Goal: Communication & Community: Answer question/provide support

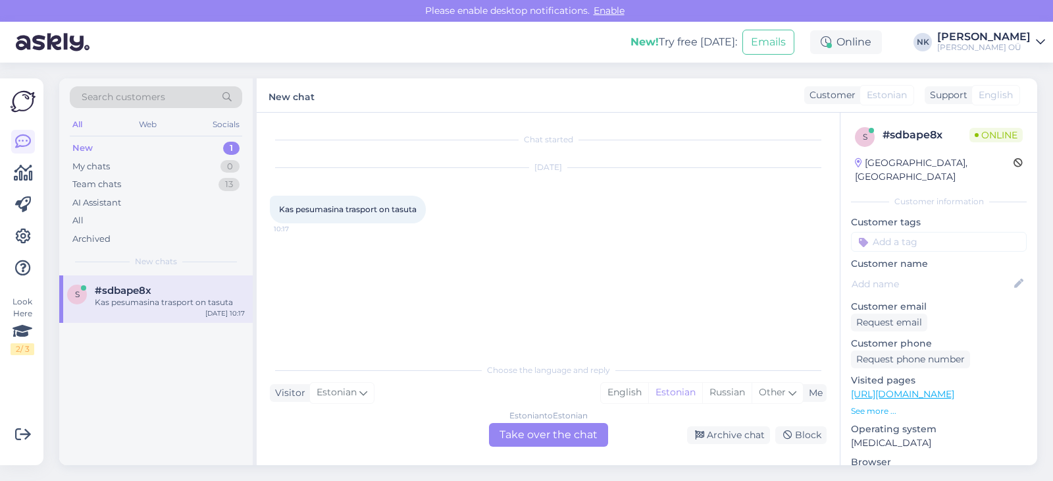
click at [899, 388] on link "[URL][DOMAIN_NAME]" at bounding box center [902, 394] width 103 height 12
click at [523, 433] on div "Estonian to Estonian Take over the chat" at bounding box center [548, 435] width 119 height 24
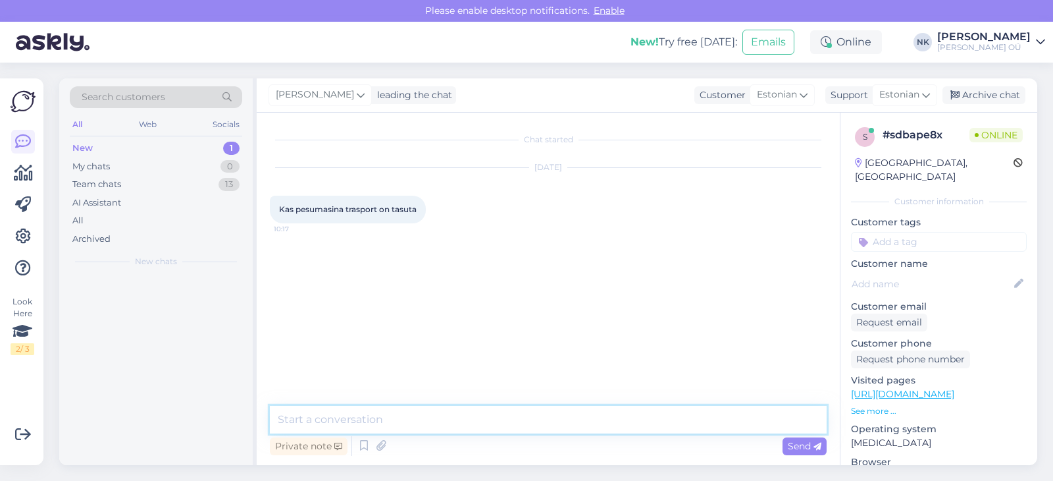
click at [480, 423] on textarea at bounding box center [548, 420] width 557 height 28
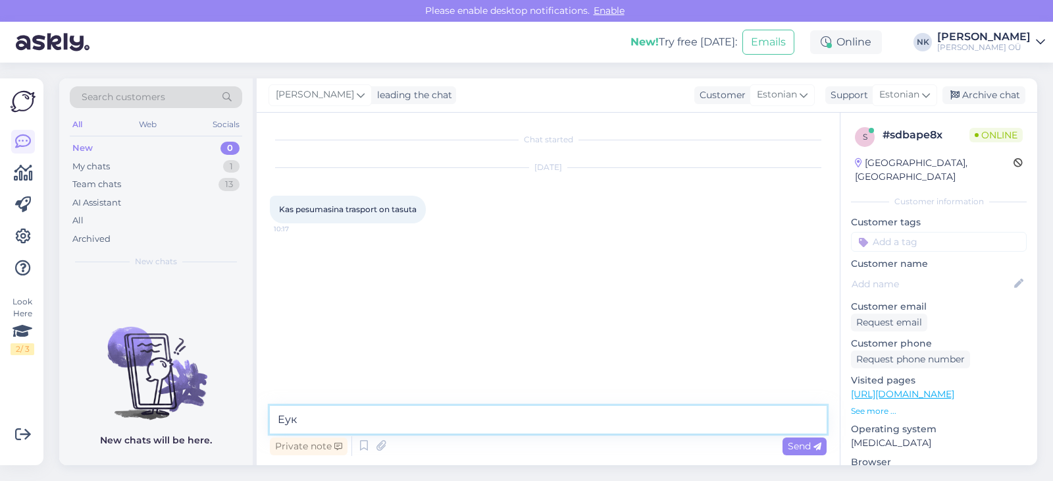
click at [478, 423] on textarea "Еук" at bounding box center [548, 420] width 557 height 28
type textarea "Tere! Pesumasina transport on 20 eurot"
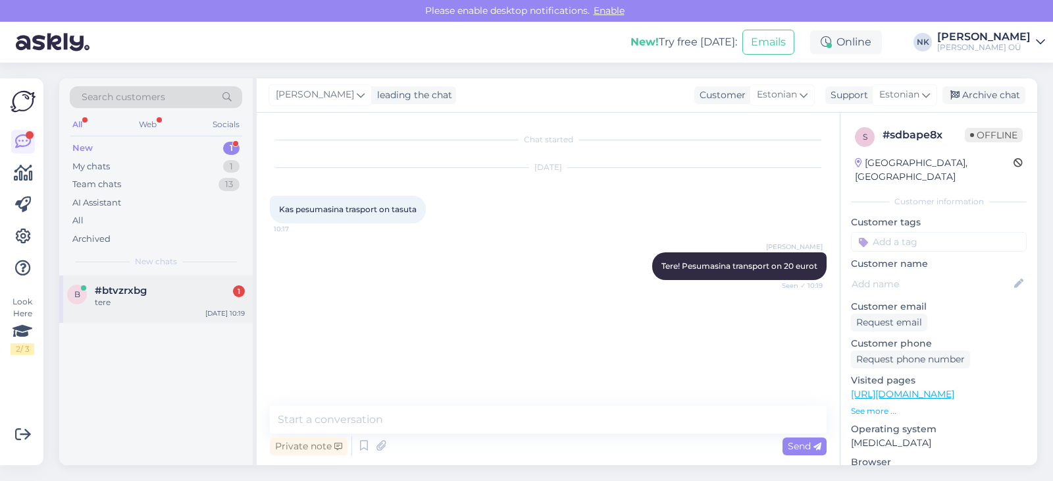
click at [144, 317] on div "b #btvzrxbg 1 tere [DATE] 10:19" at bounding box center [156, 298] width 194 height 47
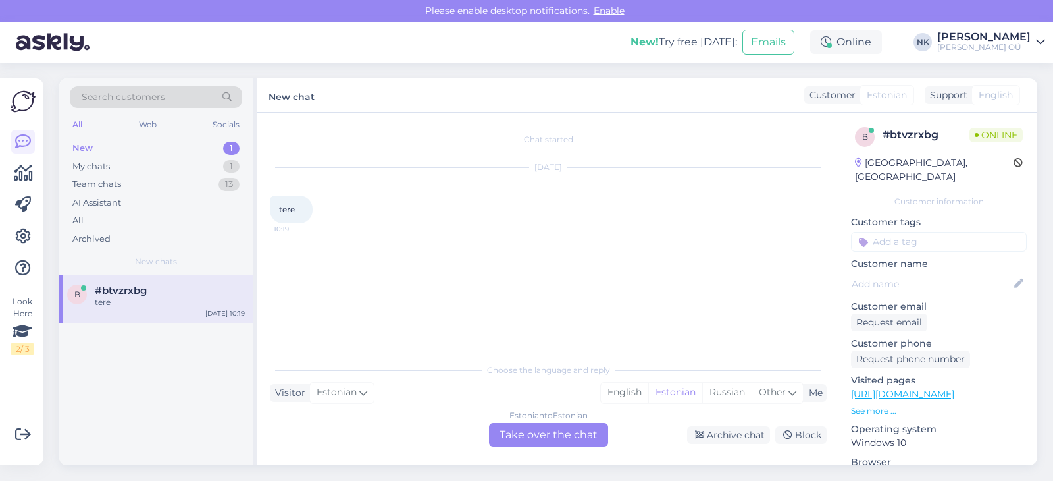
click at [494, 441] on div "Estonian to Estonian Take over the chat" at bounding box center [548, 435] width 119 height 24
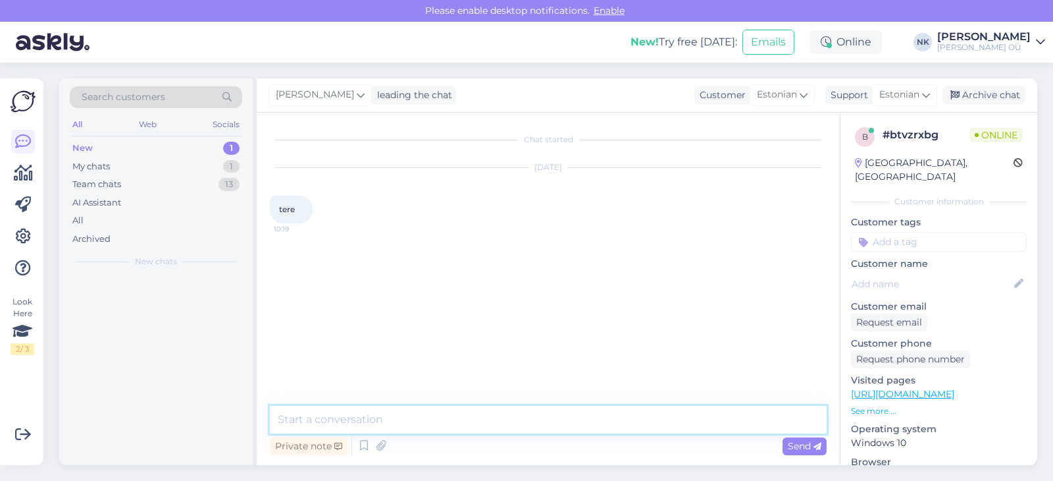
click at [529, 426] on textarea at bounding box center [548, 420] width 557 height 28
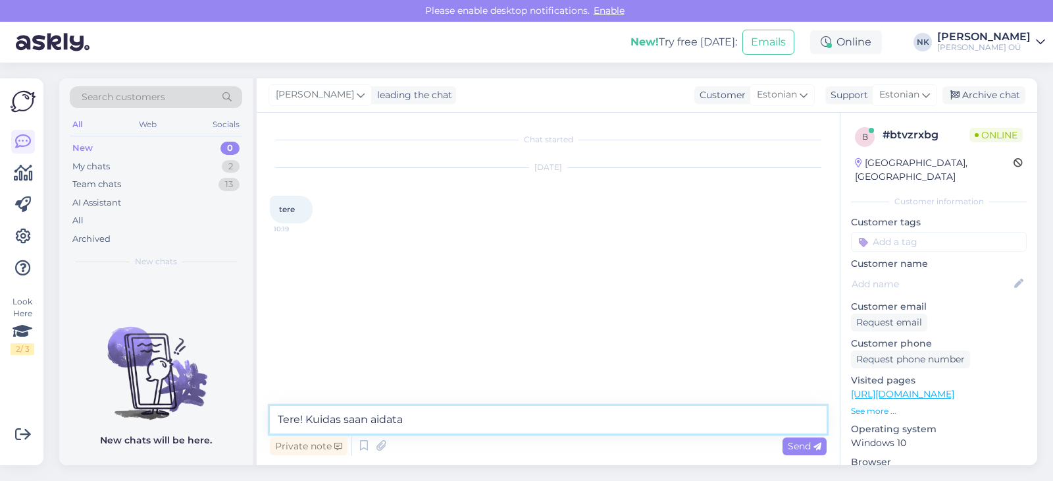
type textarea "Tere! Kuidas saan aidata?"
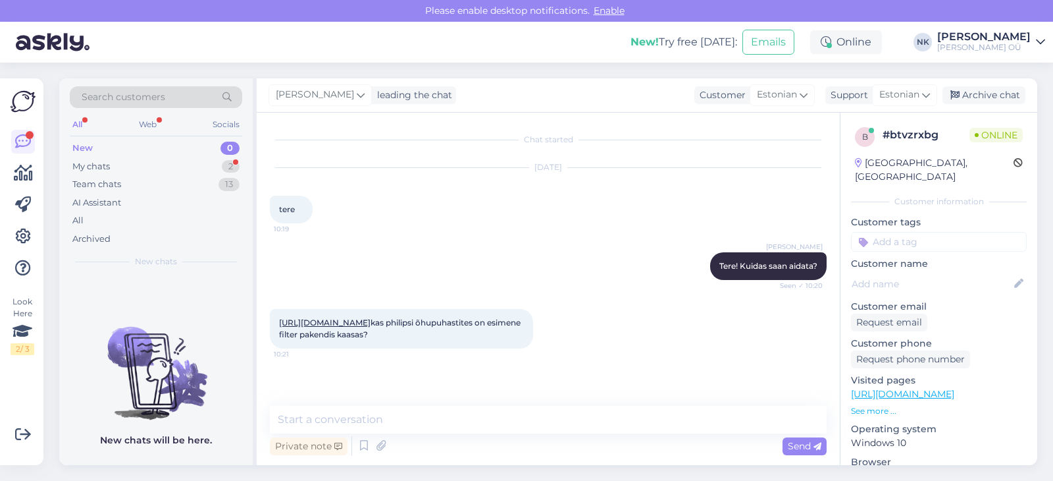
click at [406, 329] on div "[URL][DOMAIN_NAME] kas philipsi õhupuhastites on esimene filter pakendis kaasas…" at bounding box center [401, 329] width 263 height 40
click at [371, 321] on link "[URL][DOMAIN_NAME]" at bounding box center [325, 322] width 92 height 10
click at [427, 404] on div "Chat started [DATE] tere 10:19 [PERSON_NAME] Tere! Kuidas saan aidata? Seen ✓ 1…" at bounding box center [548, 289] width 583 height 352
click at [427, 407] on textarea at bounding box center [548, 420] width 557 height 28
type textarea "Х"
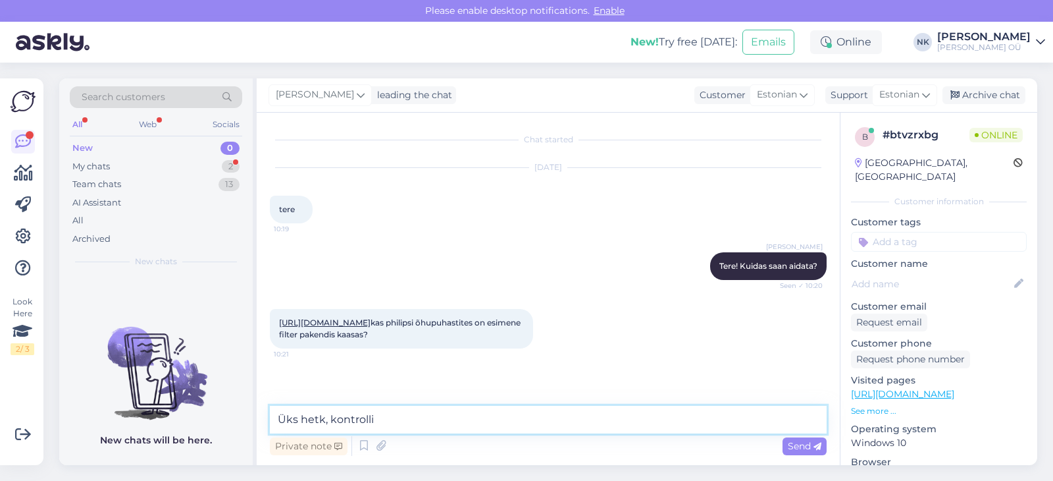
type textarea "Üks hetk, kontrollin"
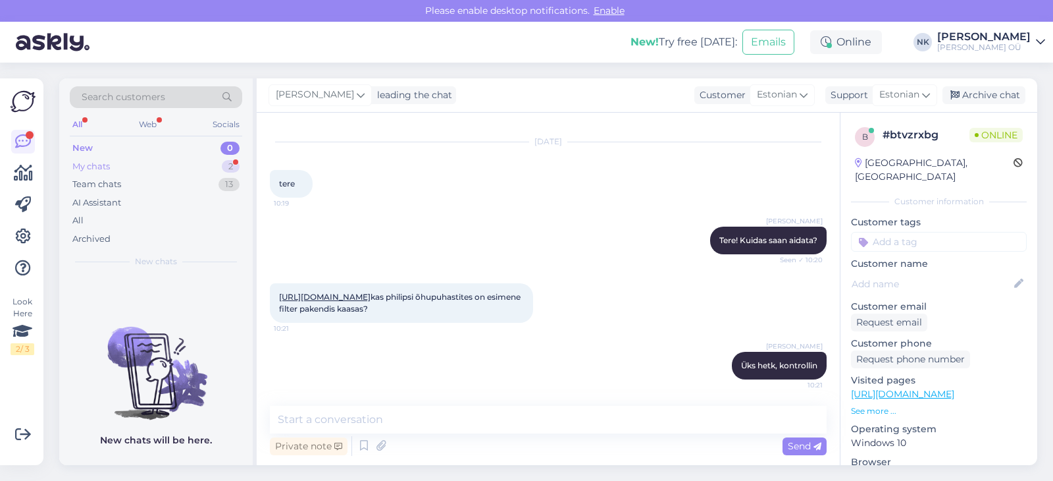
click at [164, 171] on div "My chats 2" at bounding box center [156, 166] width 173 height 18
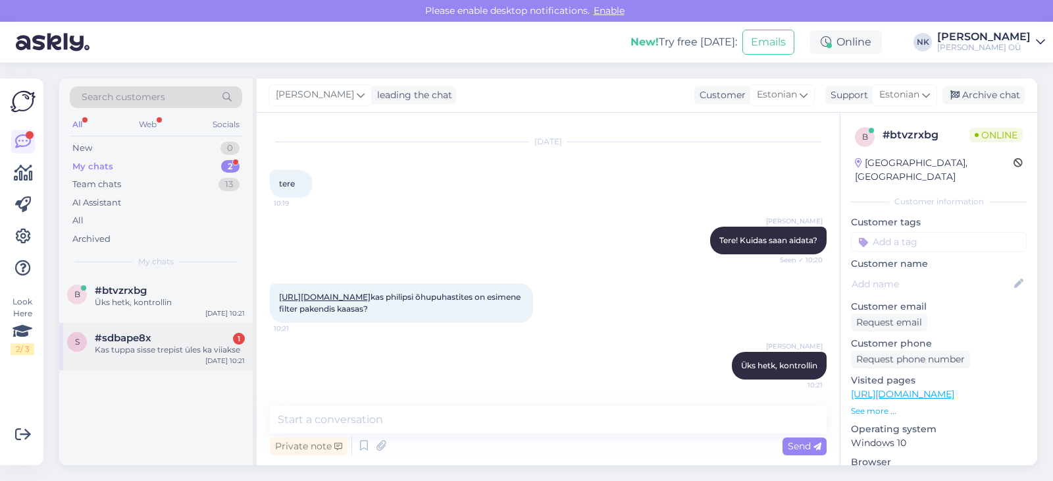
click at [171, 340] on div "#sdbape8x 1" at bounding box center [170, 338] width 150 height 12
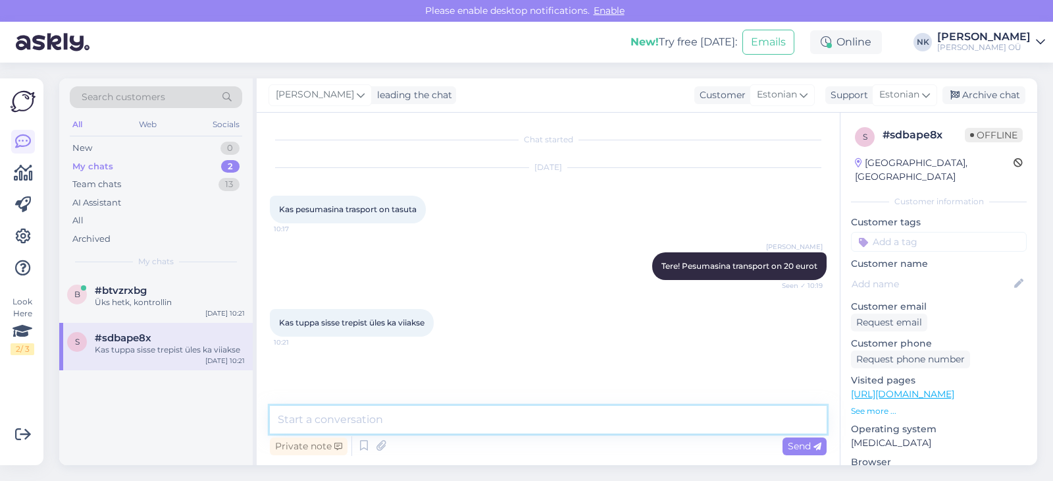
click at [401, 424] on textarea at bounding box center [548, 420] width 557 height 28
type textarea "T"
type textarea "Jah, sellist lisateenust saab tellida [GEOGRAPHIC_DATA] ja lähiümbruses, see ma…"
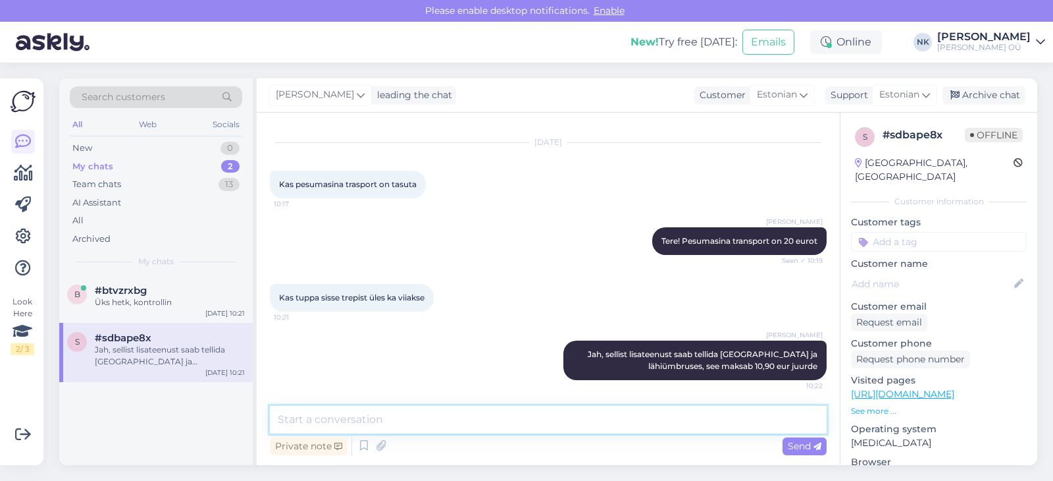
click at [529, 424] on textarea at bounding box center [548, 420] width 557 height 28
type textarea "Jah, filter on komplektis"
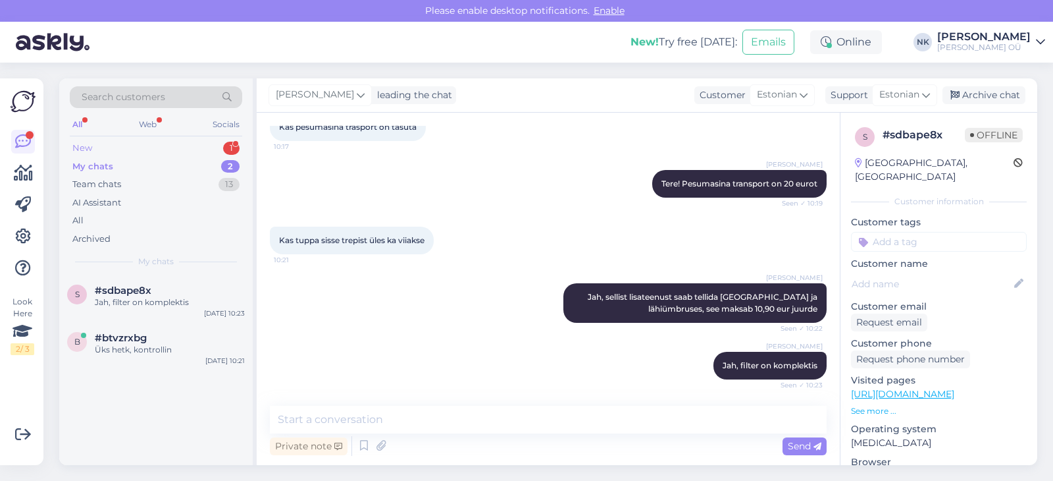
click at [209, 146] on div "New 1" at bounding box center [156, 148] width 173 height 18
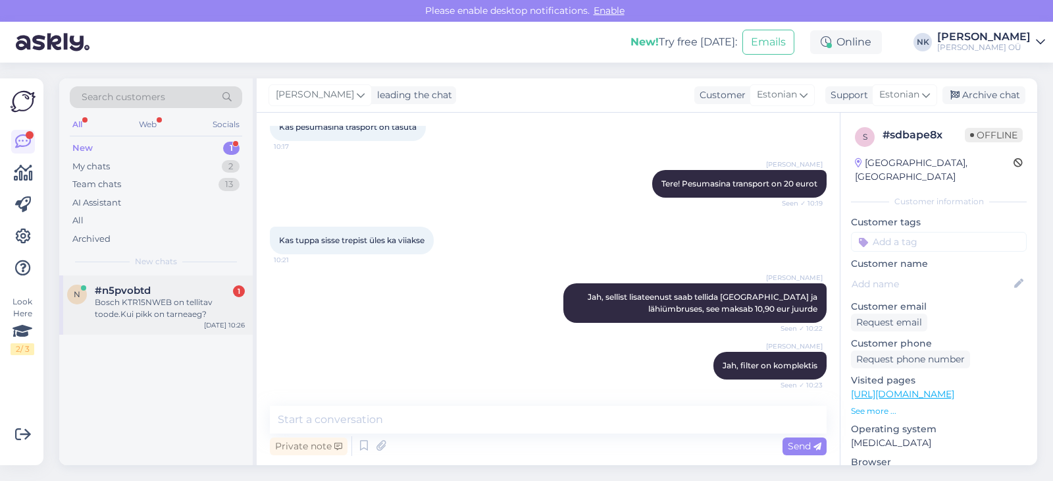
click at [132, 311] on div "Bosch KTR15NWEB on tellitav toode.Kui pikk on tarneaeg?" at bounding box center [170, 308] width 150 height 24
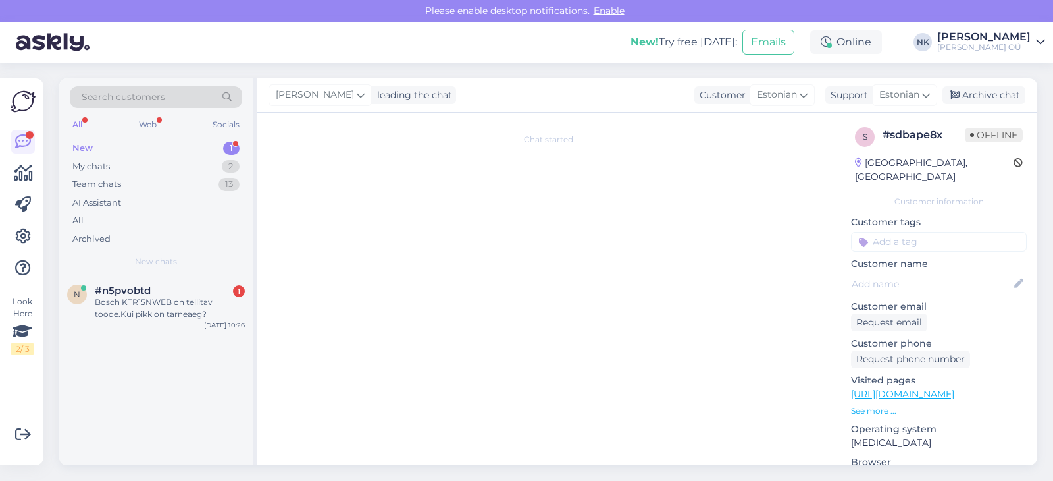
scroll to position [0, 0]
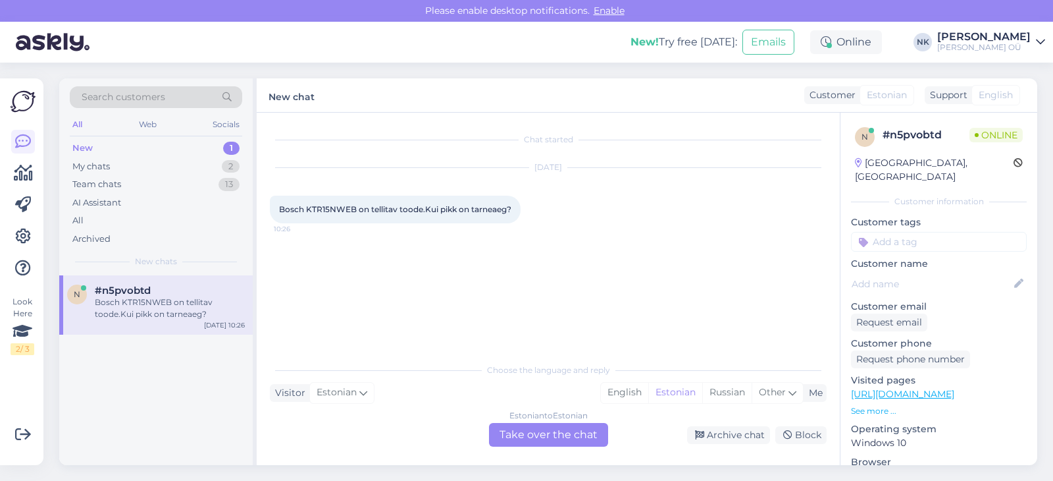
click at [885, 388] on link "[URL][DOMAIN_NAME]" at bounding box center [902, 394] width 103 height 12
click at [565, 423] on div "Estonian to Estonian Take over the chat" at bounding box center [548, 435] width 119 height 24
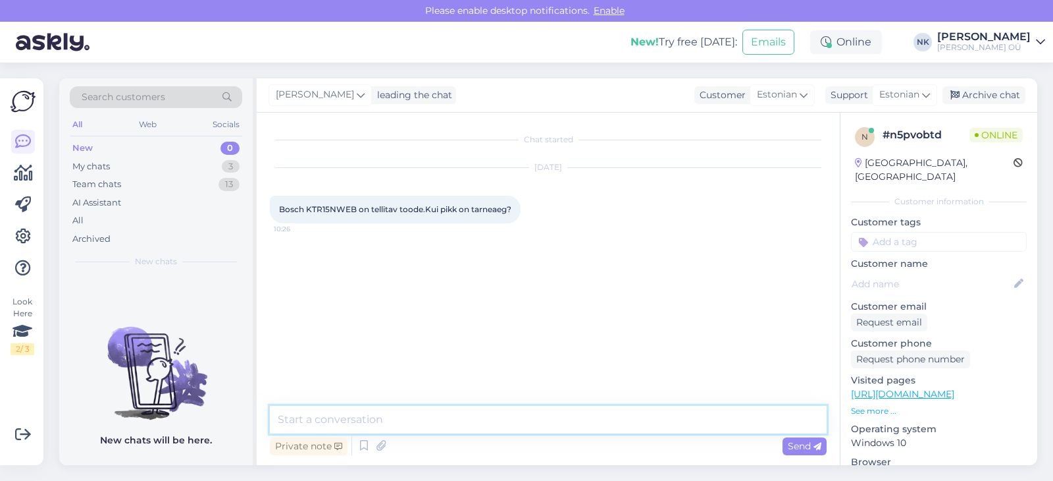
click at [414, 431] on textarea at bounding box center [548, 420] width 557 height 28
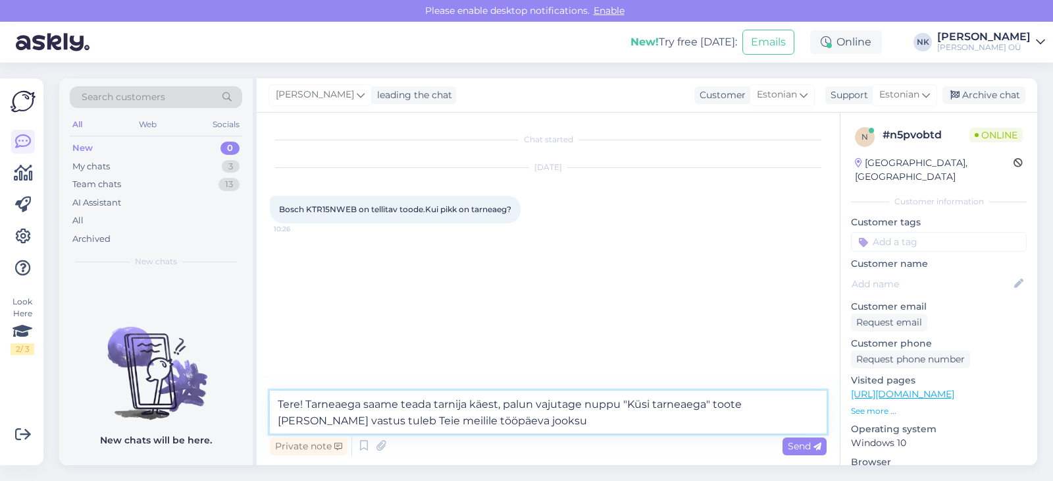
type textarea "Tere! Tarneaega saame teada tarnija käest, palun vajutage nuppu "Küsi tarneaega…"
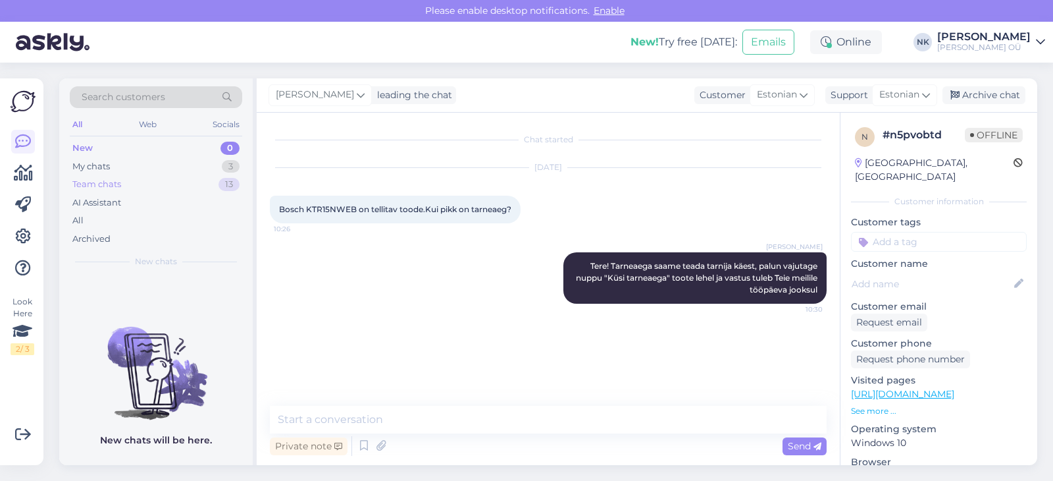
click at [171, 186] on div "Team chats 13" at bounding box center [156, 184] width 173 height 18
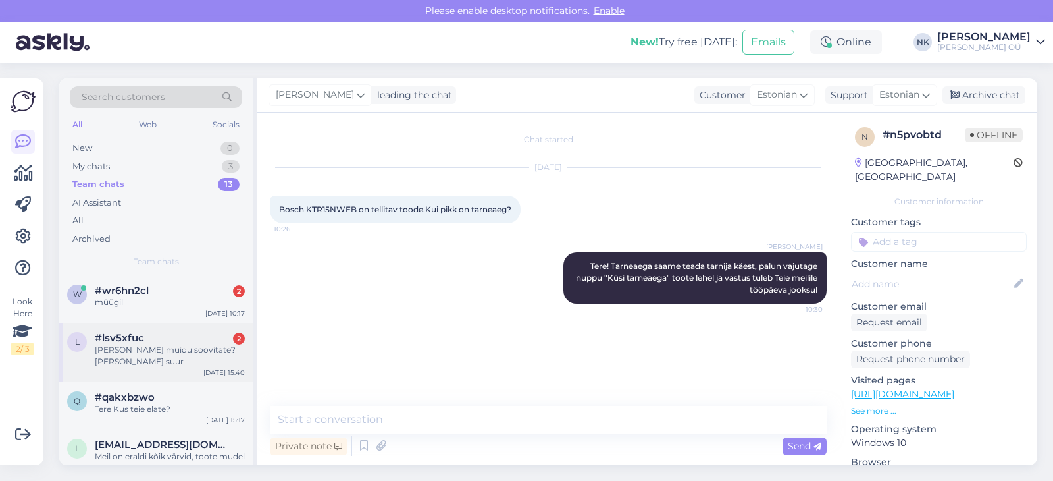
click at [128, 340] on span "#lsv5xfuc" at bounding box center [119, 338] width 49 height 12
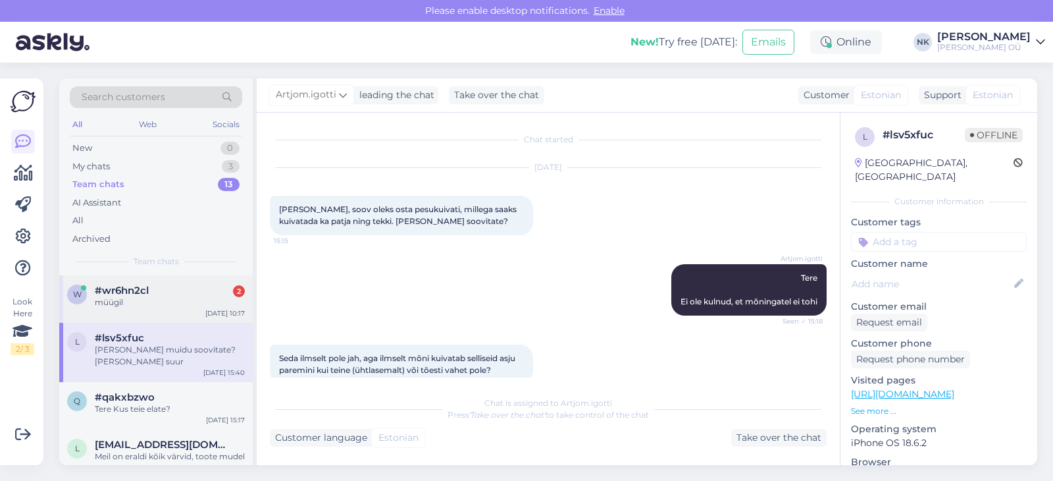
click at [216, 306] on div "müügil" at bounding box center [170, 302] width 150 height 12
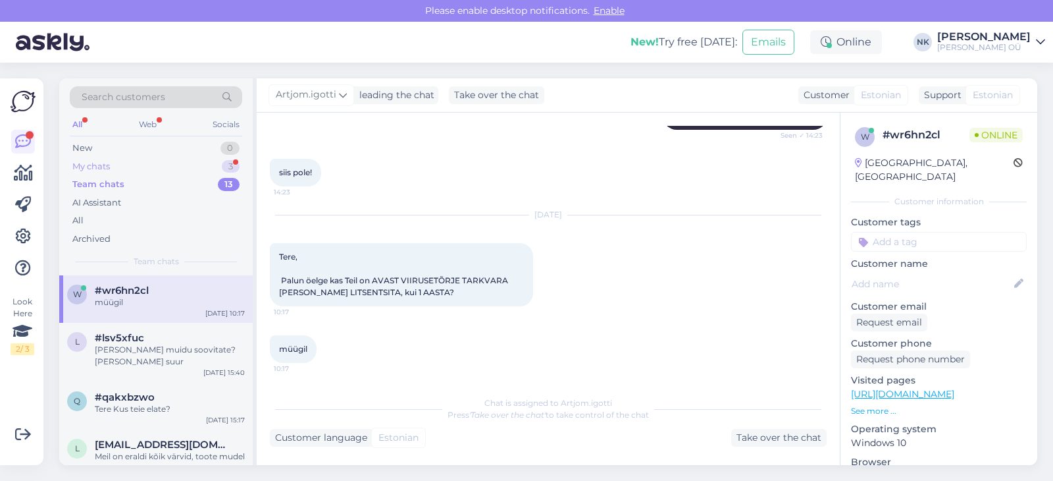
scroll to position [685, 0]
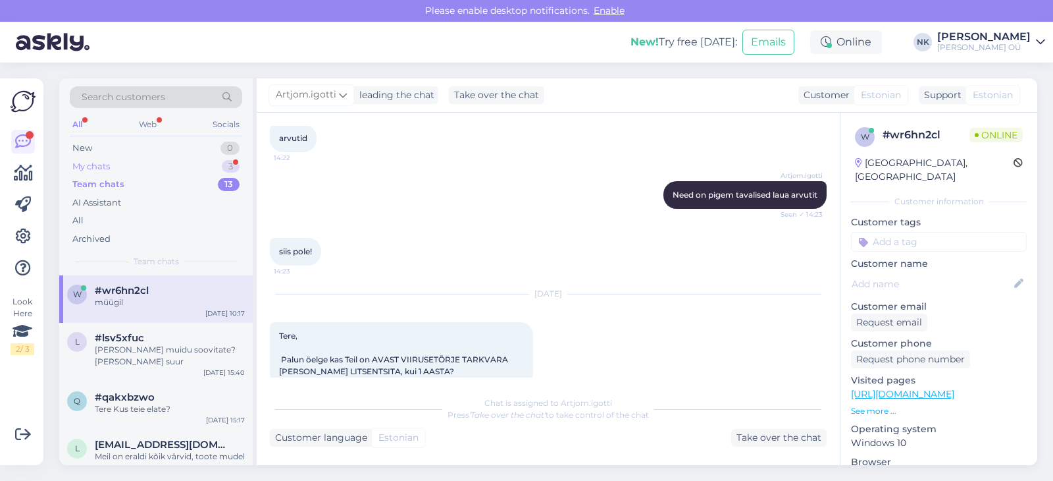
click at [190, 170] on div "My chats 3" at bounding box center [156, 166] width 173 height 18
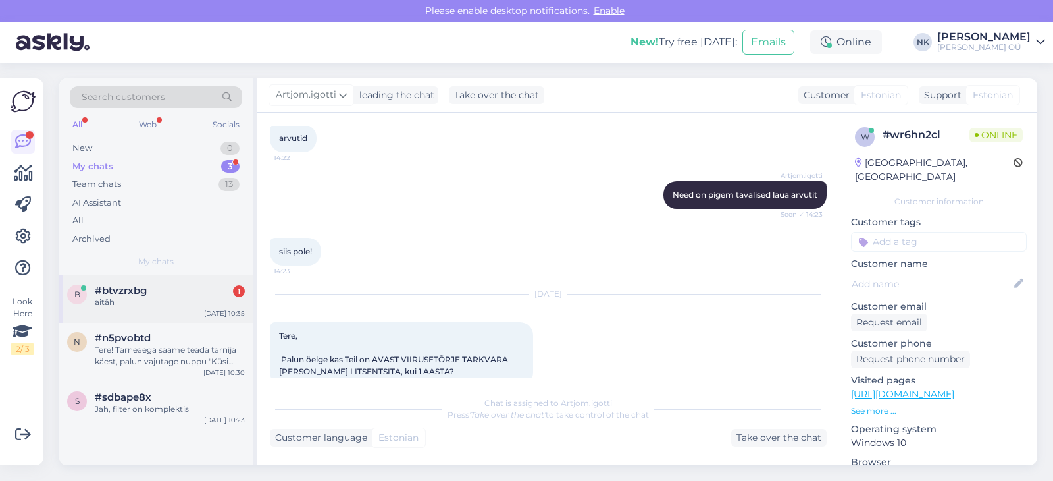
click at [155, 297] on div "aitäh" at bounding box center [170, 302] width 150 height 12
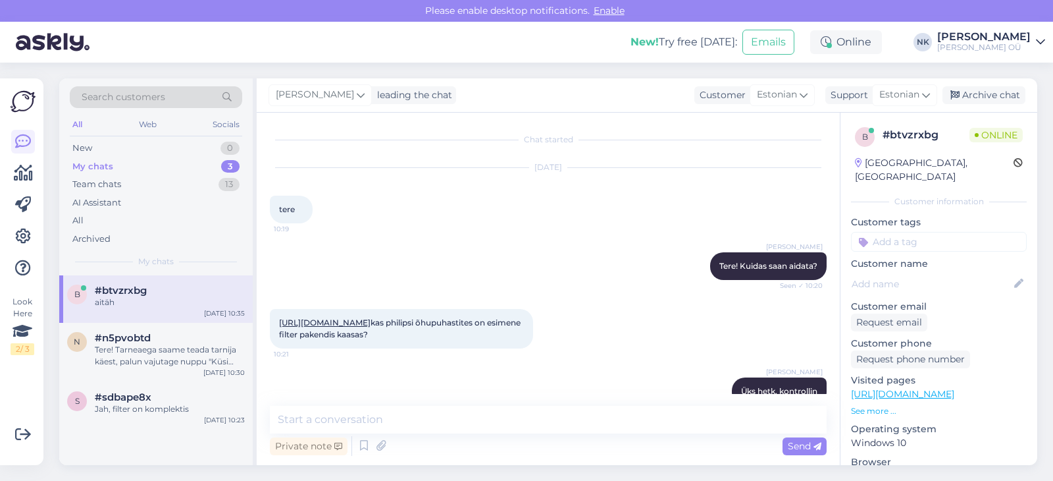
scroll to position [105, 0]
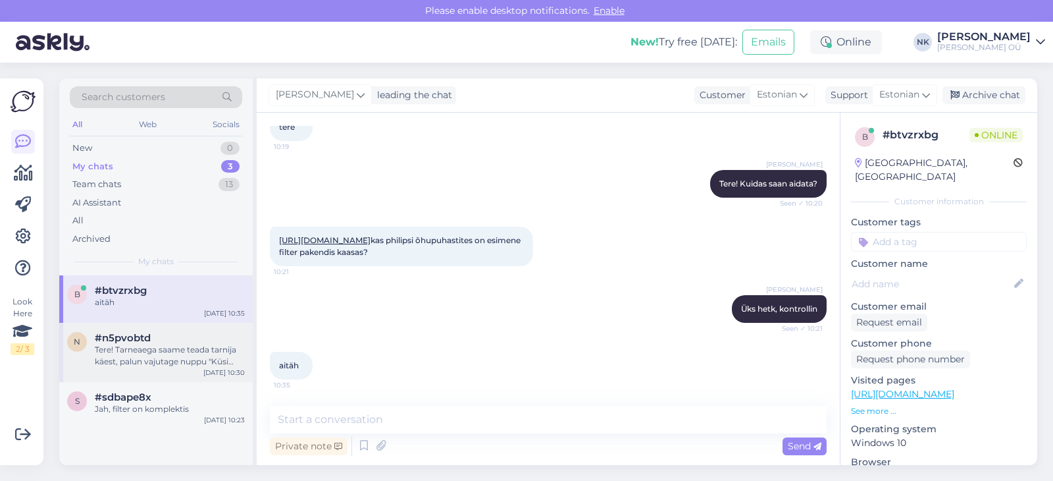
click at [150, 344] on div "Tere! Tarneaega saame teada tarnija käest, palun vajutage nuppu "Küsi tarneaega…" at bounding box center [170, 356] width 150 height 24
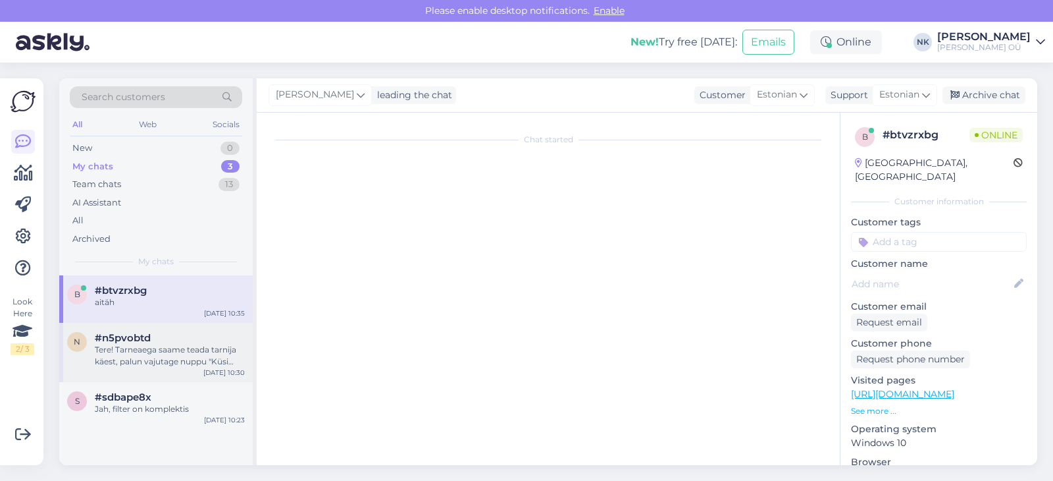
scroll to position [0, 0]
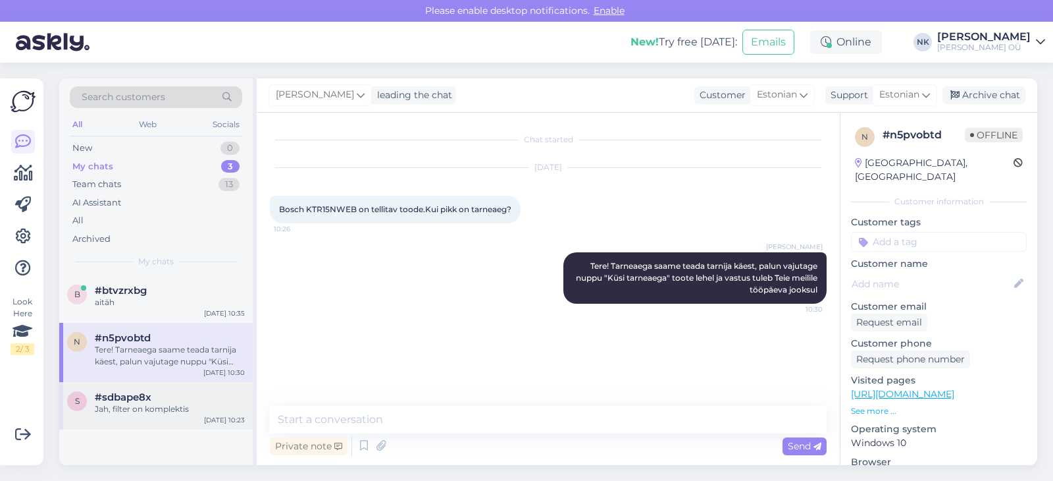
click at [148, 387] on div "s #sdbape8x Jah, filter on komplektis [DATE] 10:23" at bounding box center [156, 405] width 194 height 47
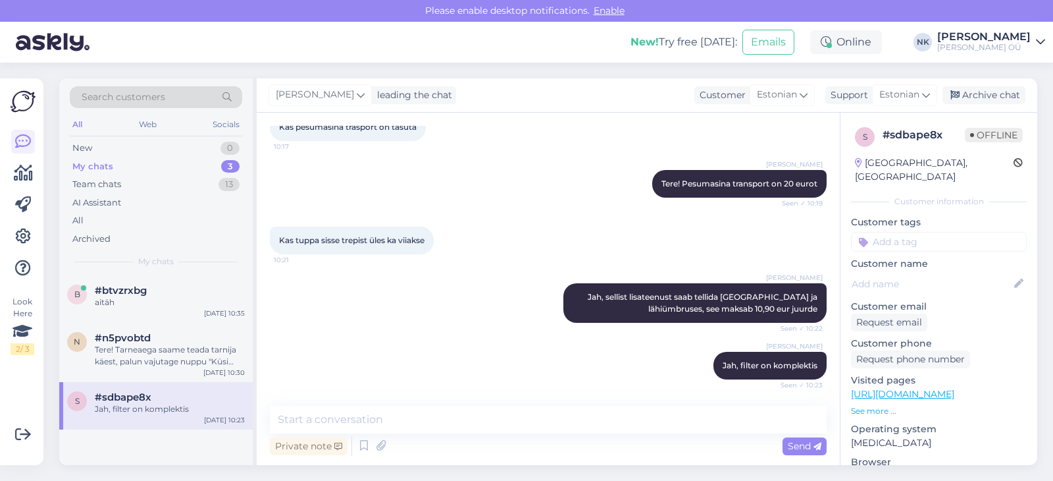
drag, startPoint x: 715, startPoint y: 364, endPoint x: 844, endPoint y: 364, distance: 129.0
click at [839, 364] on div "Chat started [DATE] Kas pesumasina trasport on tasuta 10:17 [PERSON_NAME] Tere!…" at bounding box center [554, 260] width 569 height 268
click at [799, 367] on span "Jah, filter on komplektis" at bounding box center [770, 365] width 95 height 10
drag, startPoint x: 821, startPoint y: 367, endPoint x: 718, endPoint y: 367, distance: 103.4
click at [718, 367] on div "[PERSON_NAME] Jah, filter on komplektis Seen ✓ 10:23" at bounding box center [770, 366] width 113 height 28
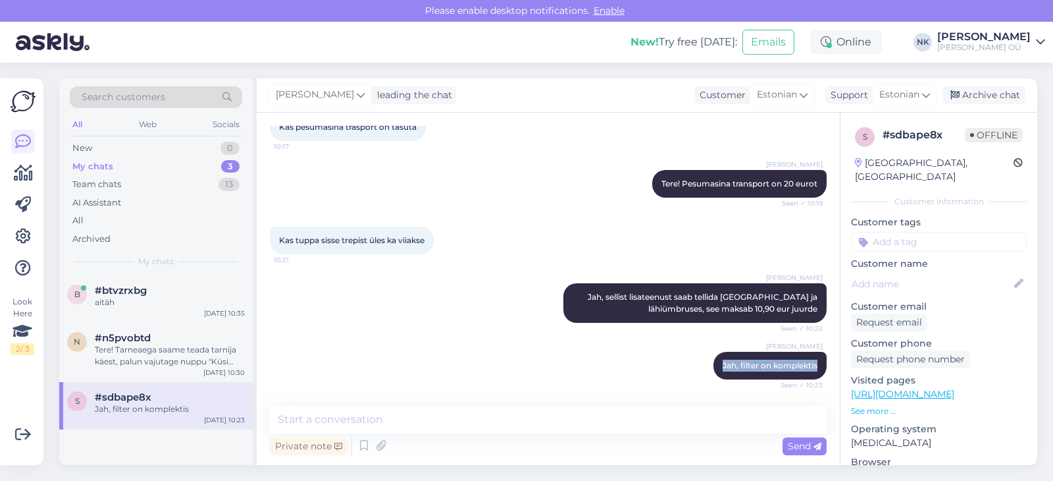
copy span "Jah, filter on komplektis"
click at [186, 315] on div "b #btvzrxbg aitäh [DATE] 10:35" at bounding box center [156, 298] width 194 height 47
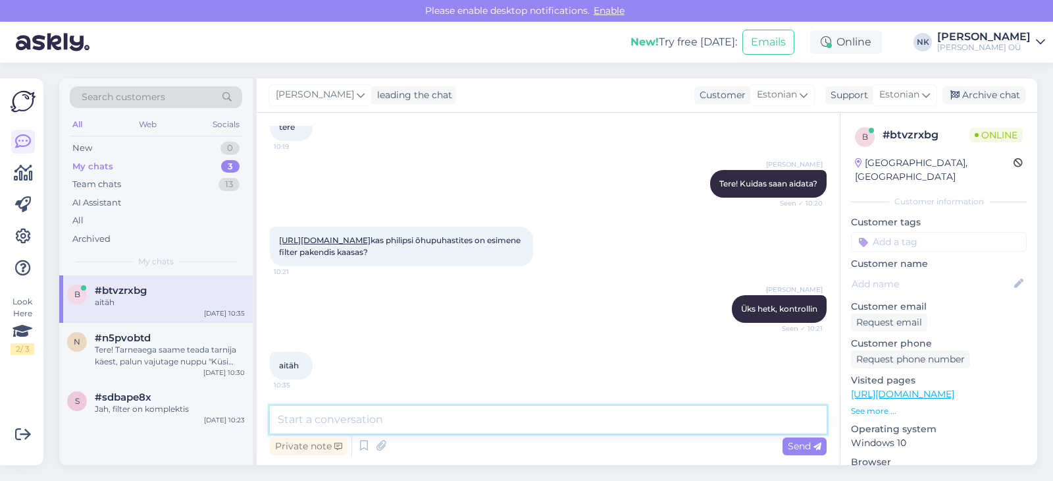
click at [443, 423] on textarea at bounding box center [548, 420] width 557 height 28
paste textarea "Jah, filter on komplektis"
type textarea "Jah, filter on komplektis"
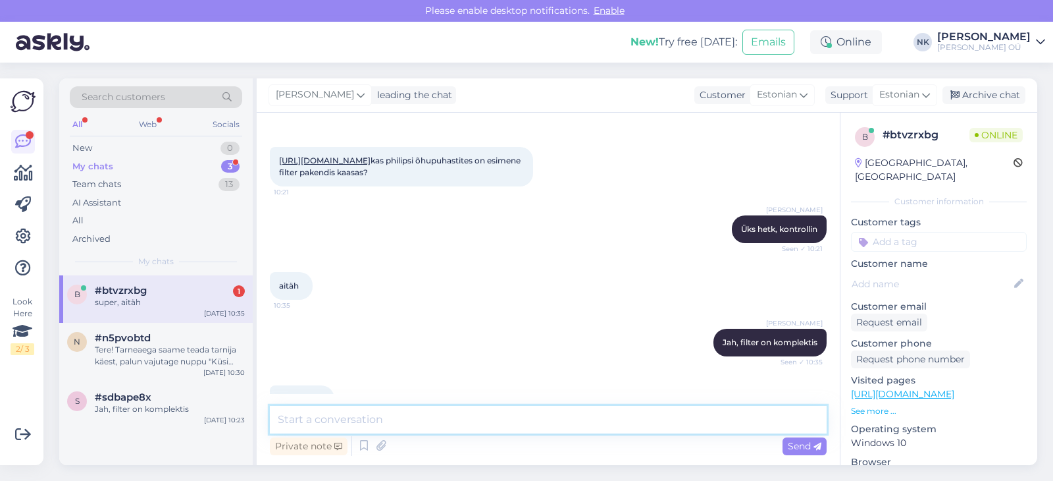
scroll to position [219, 0]
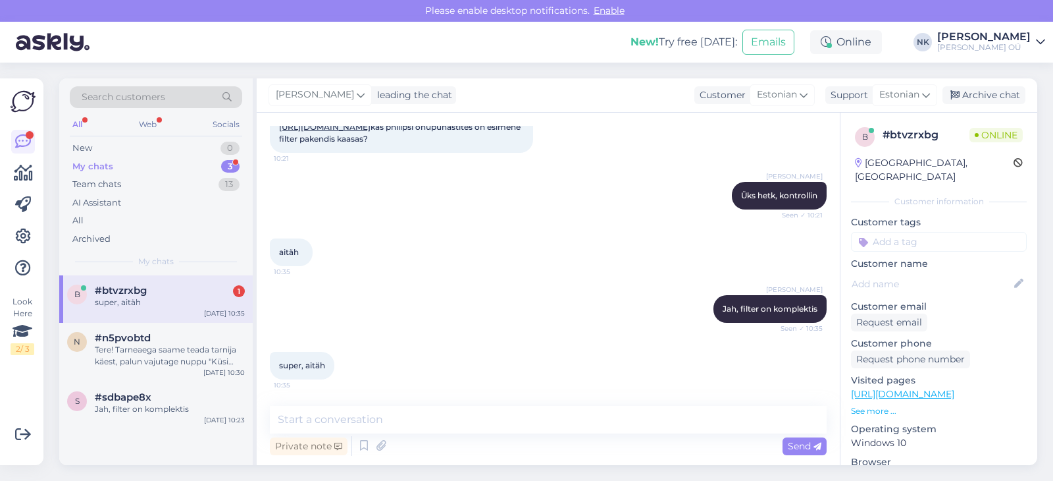
click at [329, 401] on div "Chat started [DATE] tere 10:19 [PERSON_NAME] Tere! Kuidas saan aidata? Seen ✓ 1…" at bounding box center [548, 289] width 583 height 352
click at [329, 410] on textarea at bounding box center [548, 420] width 557 height 28
type textarea "З"
type textarea "Palun"
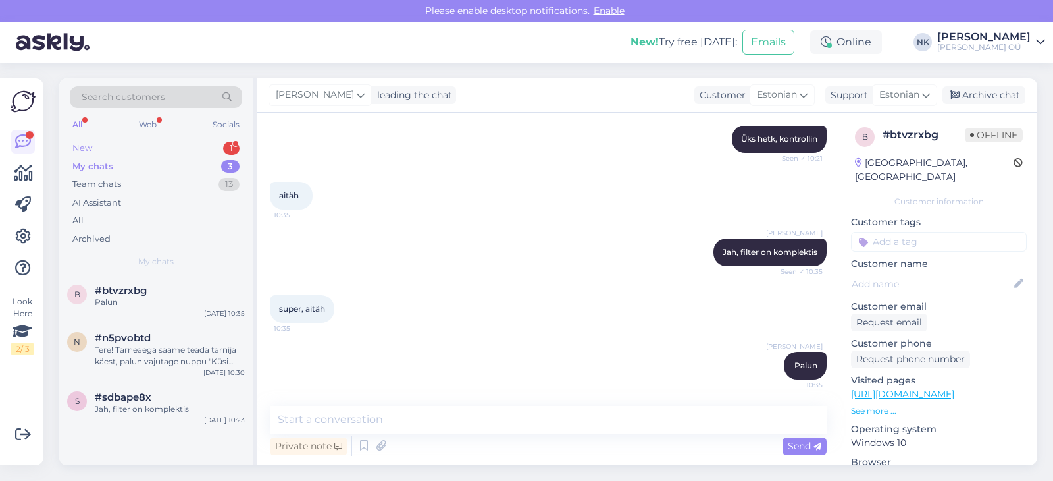
click at [221, 143] on div "New 1" at bounding box center [156, 148] width 173 height 18
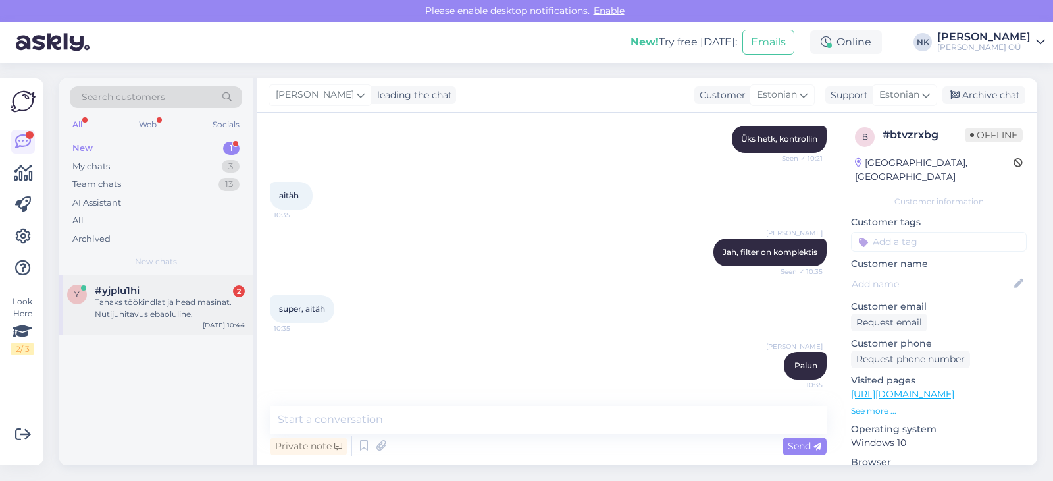
click at [146, 298] on div "Tahaks töökindlat ja head masinat. Nutijuhitavus ebaoluline." at bounding box center [170, 308] width 150 height 24
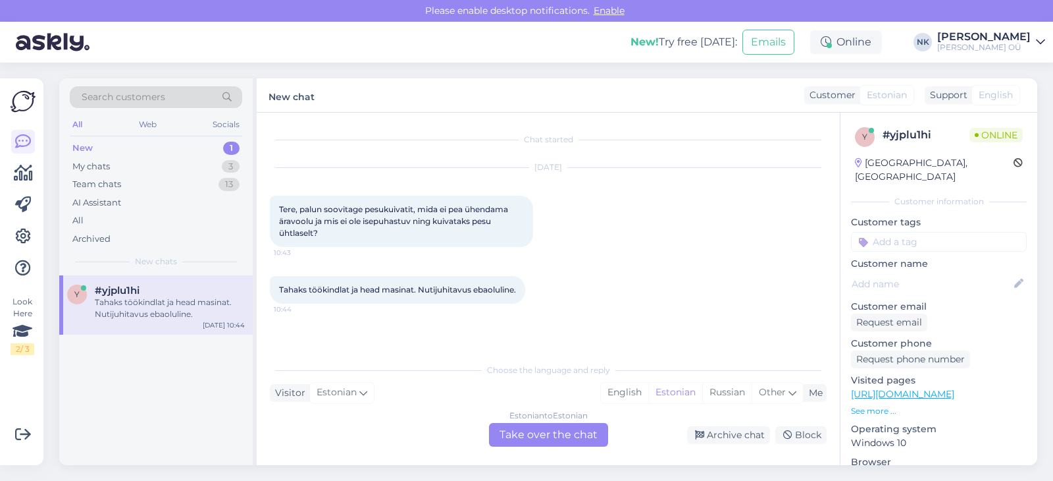
click at [529, 431] on div "Estonian to Estonian Take over the chat" at bounding box center [548, 435] width 119 height 24
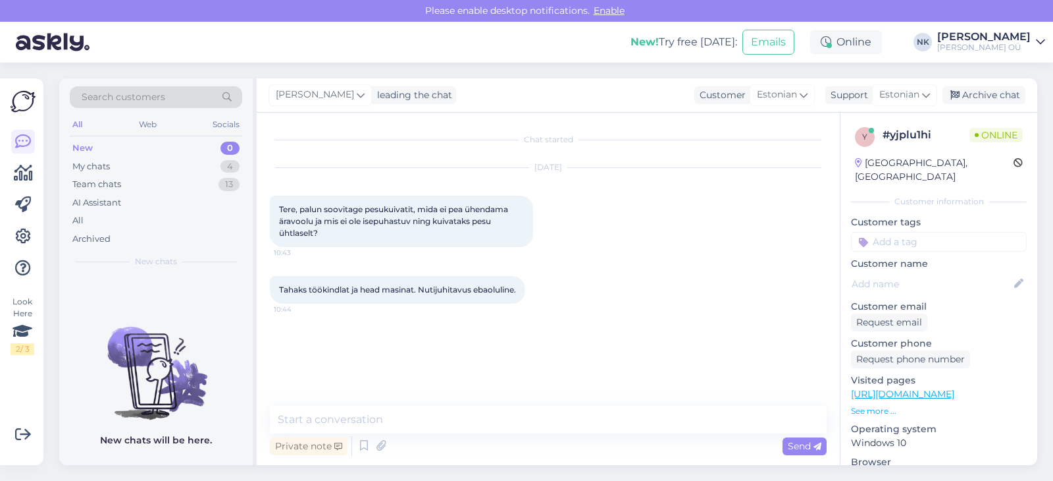
click at [870, 388] on link "[URL][DOMAIN_NAME]" at bounding box center [902, 394] width 103 height 12
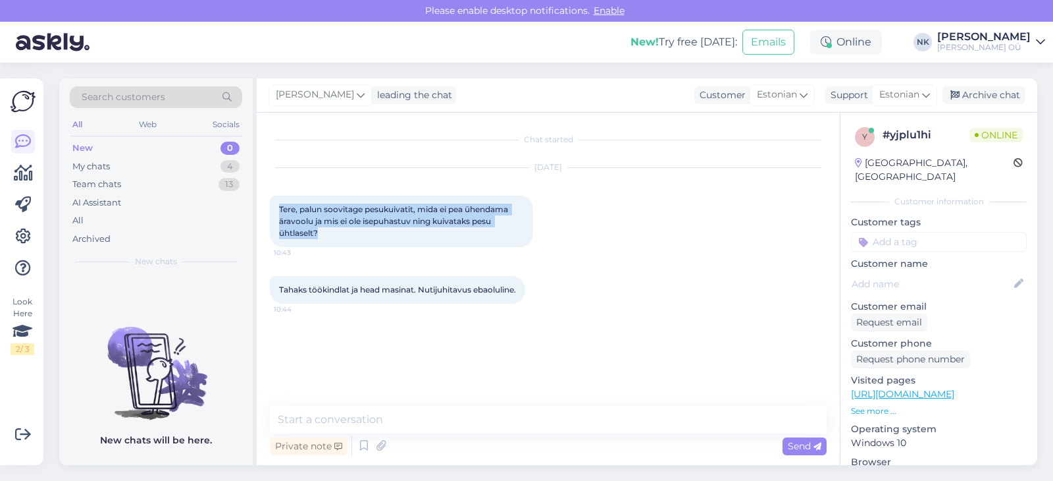
drag, startPoint x: 280, startPoint y: 207, endPoint x: 328, endPoint y: 234, distance: 54.8
click at [328, 234] on div "Tere, palun soovitage pesukuivatit, mida ei pea ühendama äravoolu ja mis ei ole…" at bounding box center [401, 221] width 263 height 51
copy span "Tere, palun soovitage pesukuivatit, mida ei pea ühendama äravoolu ja mis ei ole…"
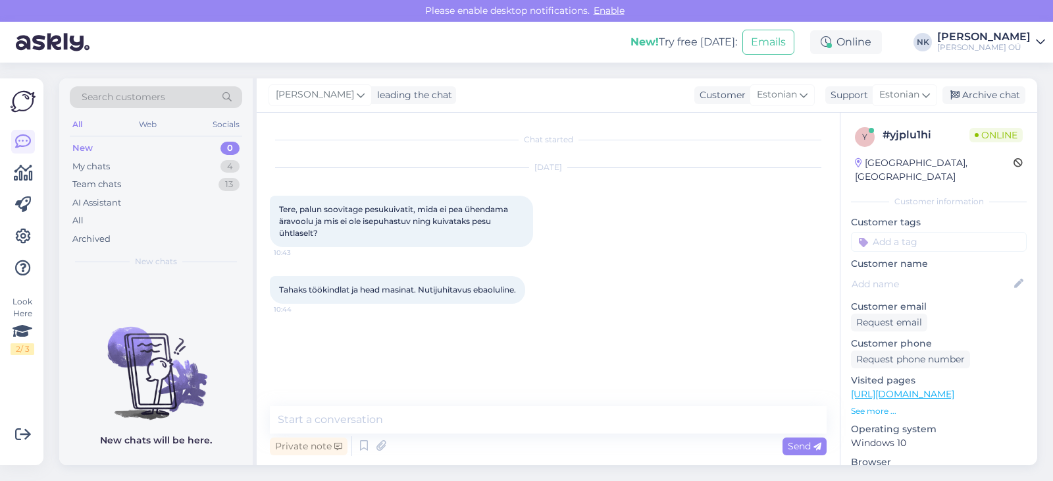
click at [477, 393] on div "Chat started [DATE] Tere, palun soovitage pesukuivatit, mida ei pea ühendama är…" at bounding box center [554, 260] width 569 height 268
click at [472, 415] on textarea at bounding box center [548, 420] width 557 height 28
click at [472, 415] on textarea "Еу" at bounding box center [548, 420] width 557 height 28
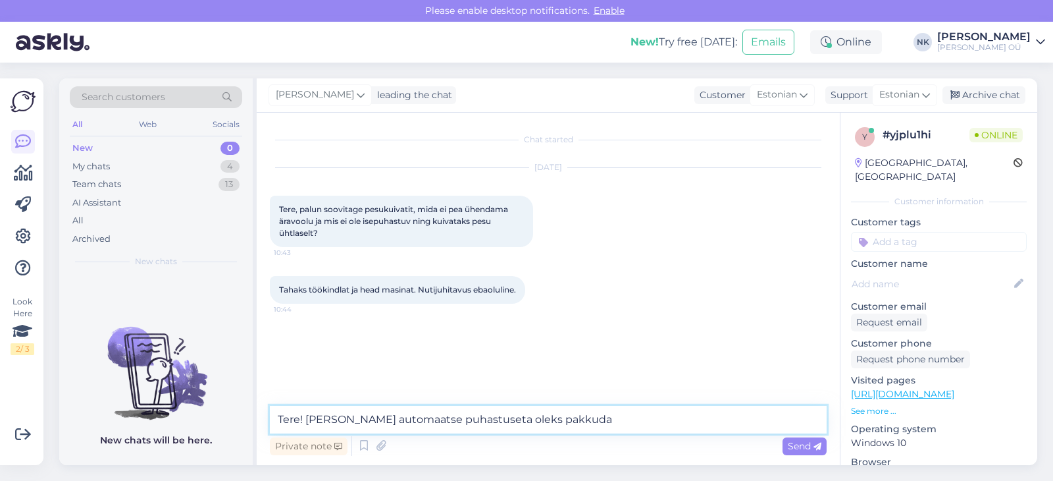
paste textarea "Haier HD80-A2939-S [PERSON_NAME]"
paste textarea "[URL][DOMAIN_NAME]"
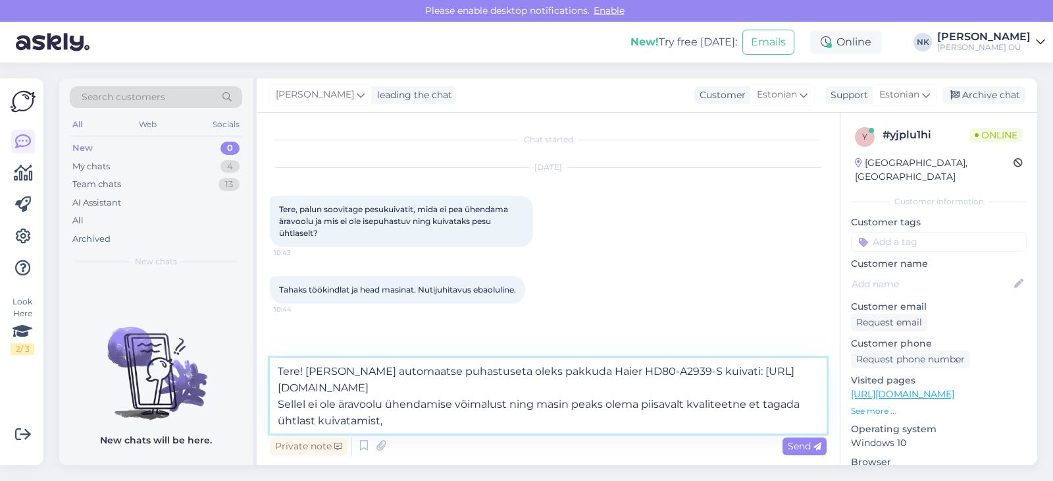
type textarea "Tere! [PERSON_NAME] automaatse puhastuseta oleks pakkuda Haier HD80-A2939-S kui…"
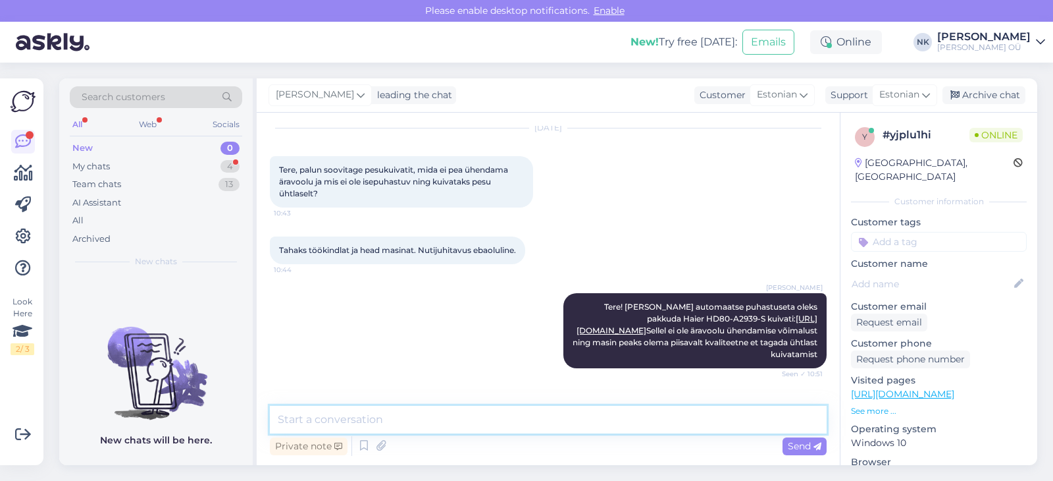
scroll to position [96, 0]
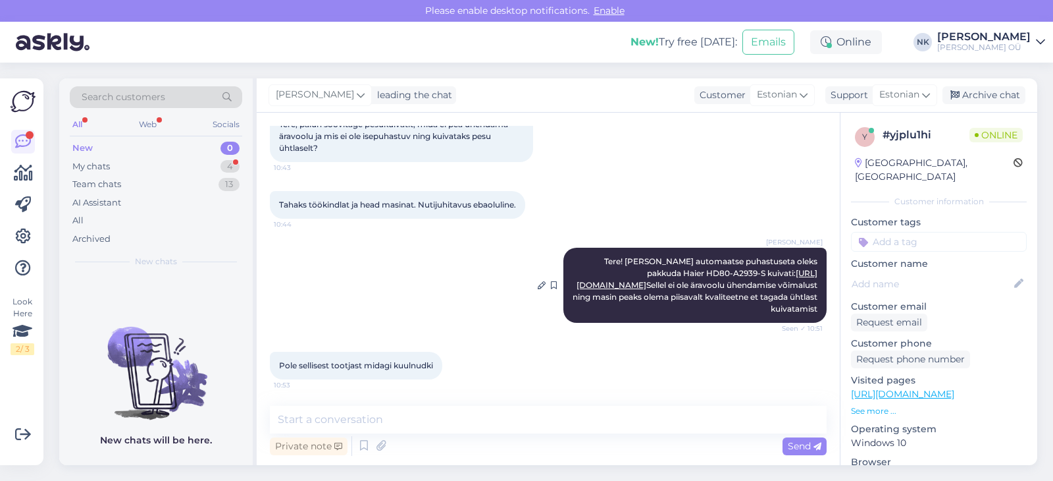
click at [728, 268] on link "[URL][DOMAIN_NAME]" at bounding box center [697, 279] width 241 height 22
click at [423, 418] on textarea at bounding box center [548, 420] width 557 height 28
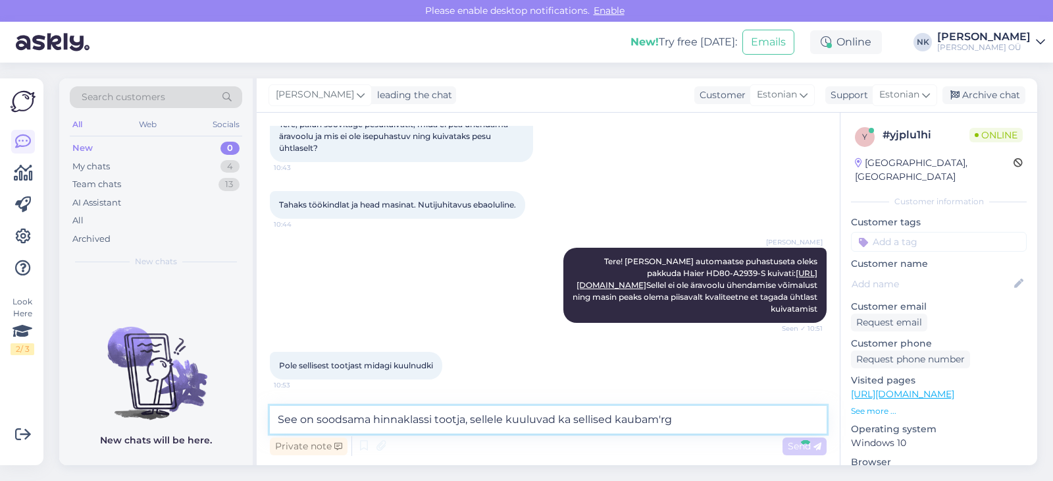
type textarea "See on soodsama hinnaklassi tootja, sellele kuuluvad ka sellised kaubam'r"
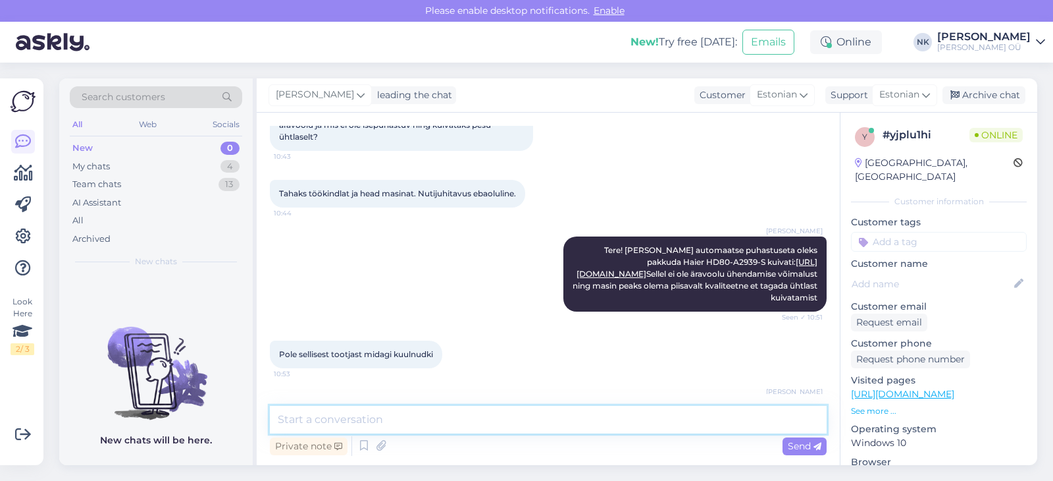
scroll to position [165, 0]
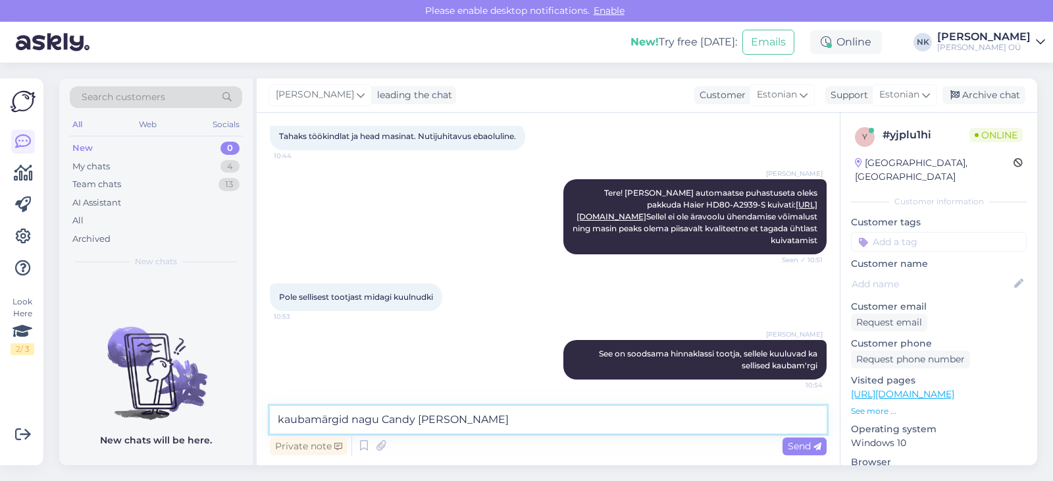
type textarea "kaubamärgid nagu Candy [PERSON_NAME]"
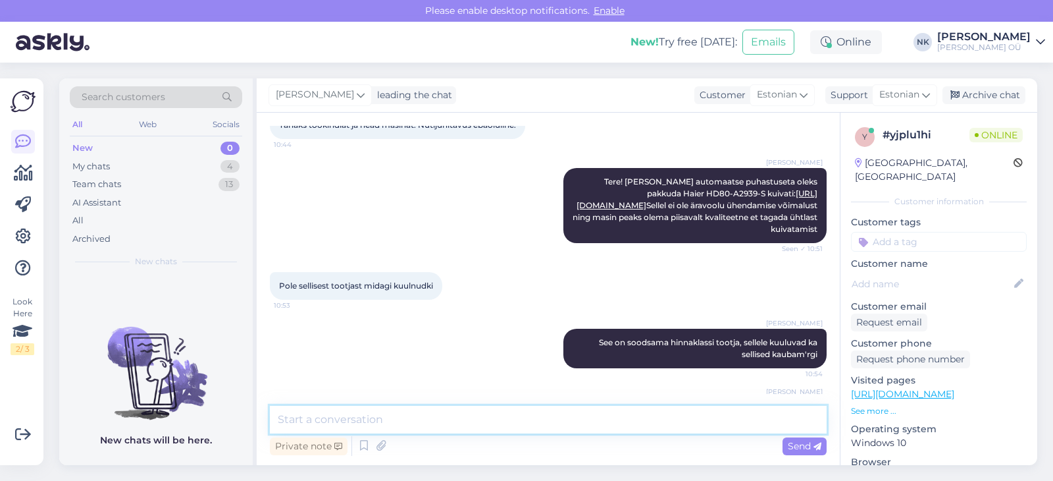
scroll to position [221, 0]
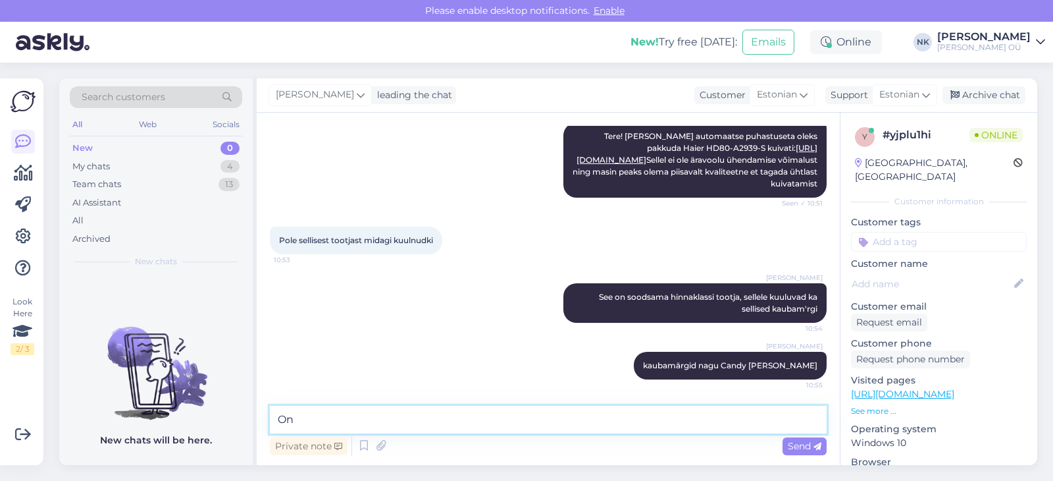
type textarea "O"
type textarea "Nende toodang on üsna levinud nii Euroopas kui [PERSON_NAME] maailmas"
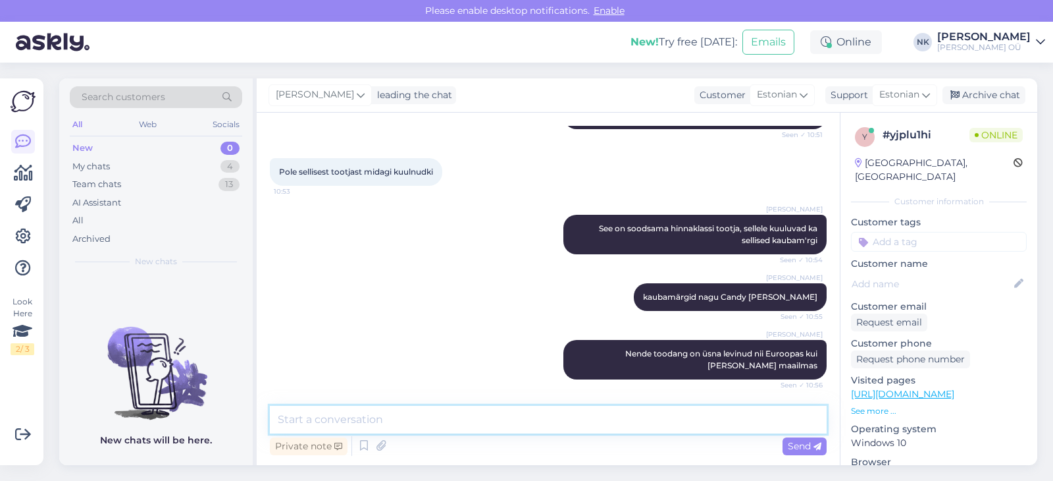
scroll to position [370, 0]
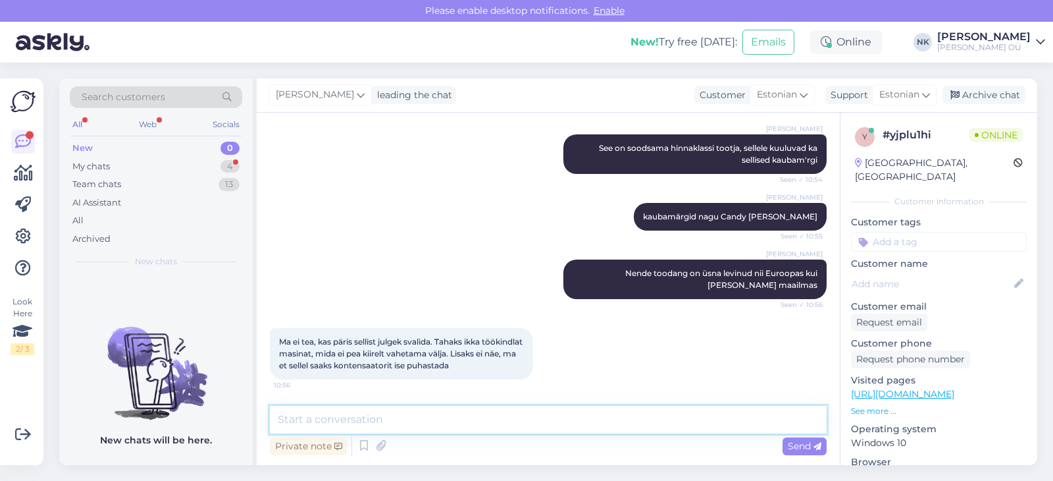
click at [433, 417] on textarea at bounding box center [548, 420] width 557 height 28
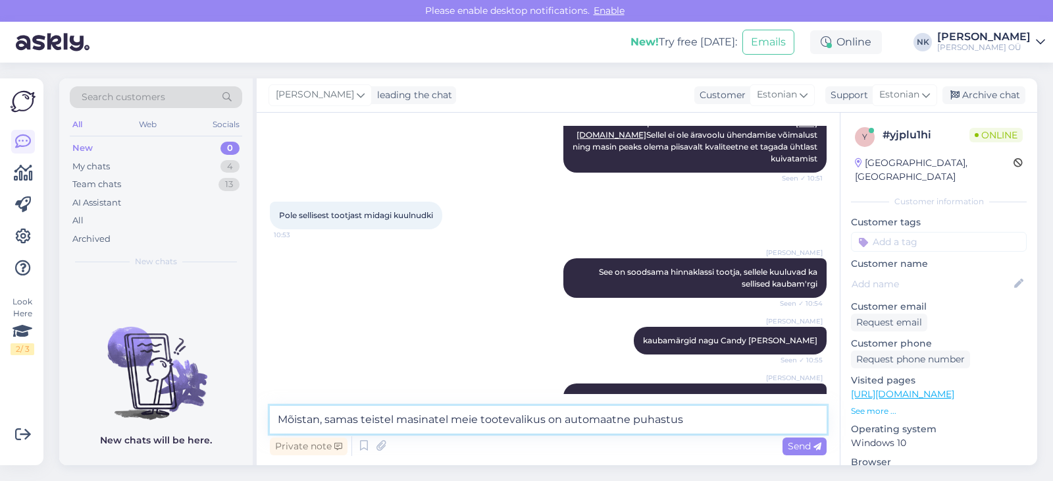
scroll to position [237, 0]
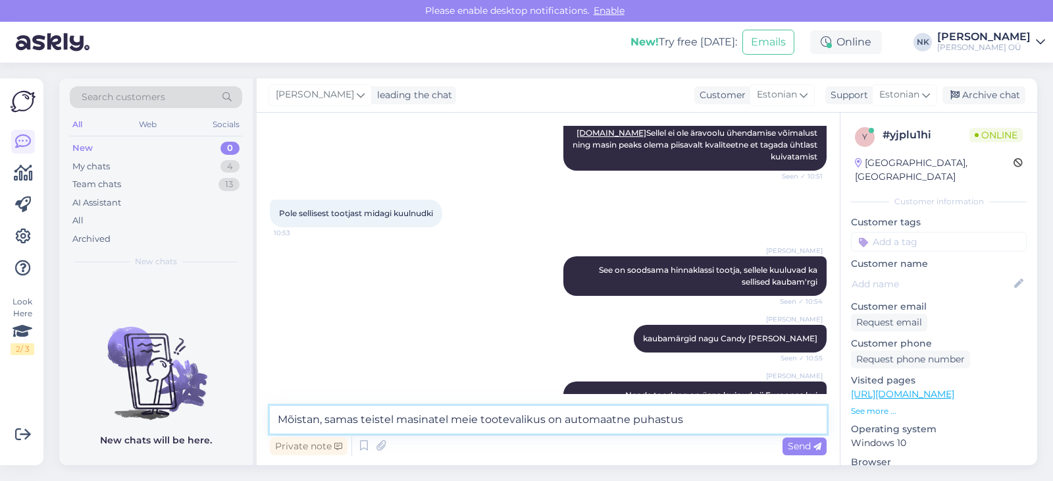
drag, startPoint x: 695, startPoint y: 417, endPoint x: 692, endPoint y: 427, distance: 9.6
click at [692, 427] on textarea "Mõistan, samas teistel masinatel meie tootevalikus on automaatne puhastus" at bounding box center [548, 420] width 557 height 28
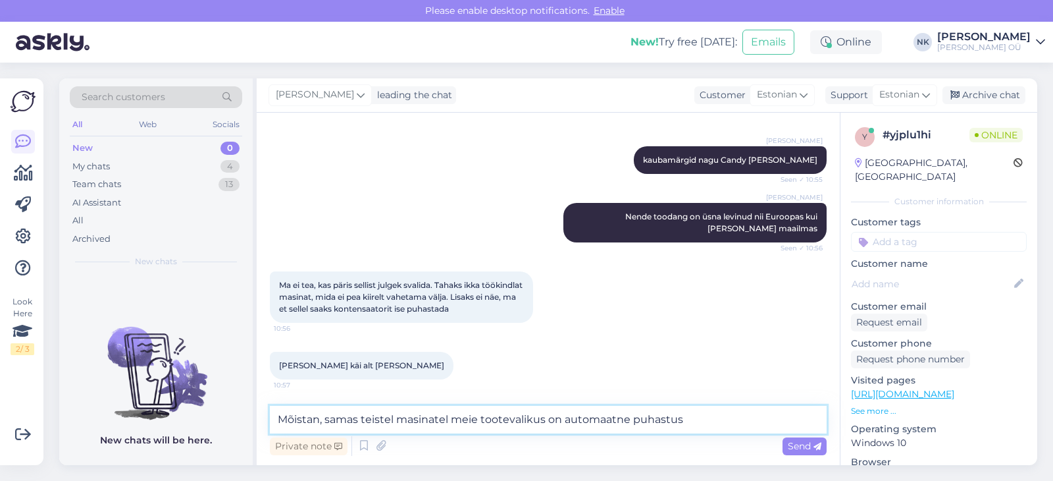
click at [325, 417] on textarea "Mõistan, samas teistel masinatel meie tootevalikus on automaatne puhastus" at bounding box center [548, 420] width 557 height 28
click at [693, 417] on textarea "Mõistan, samas teistel masinatel meie tootevalikus on automaatne puhastus" at bounding box center [548, 420] width 557 height 28
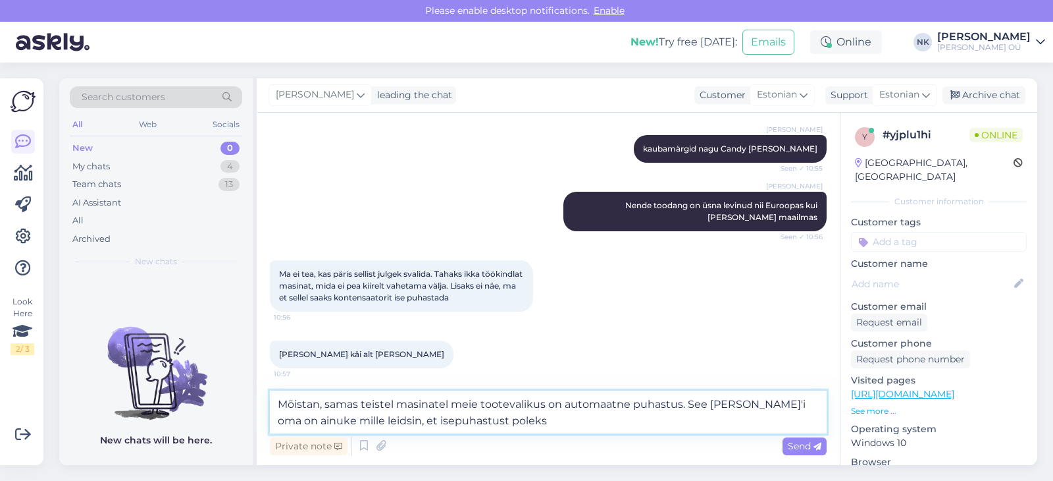
drag, startPoint x: 379, startPoint y: 423, endPoint x: 351, endPoint y: 421, distance: 28.3
click at [351, 421] on textarea "Mõistan, samas teistel masinatel meie tootevalikus on automaatne puhastus. See …" at bounding box center [548, 411] width 557 height 43
click at [375, 421] on textarea "Mõistan, samas teistel masinatel meie tootevalikus on automaatne puhastus. See …" at bounding box center [548, 411] width 557 height 43
click at [381, 419] on textarea "Mõistan, samas teistel masinatel meie tootevalikus on automaatne puhastus. See …" at bounding box center [548, 411] width 557 height 43
drag, startPoint x: 394, startPoint y: 419, endPoint x: 317, endPoint y: 421, distance: 77.1
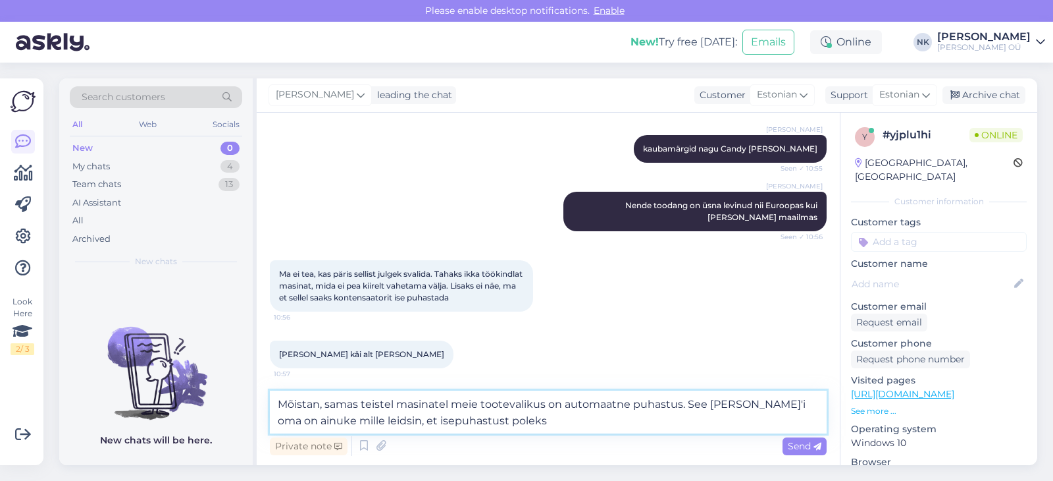
click at [317, 421] on textarea "Mõistan, samas teistel masinatel meie tootevalikus on automaatne puhastus. See …" at bounding box center [548, 411] width 557 height 43
click at [462, 421] on textarea "Mõistan, samas teistel masinatel meie tootevalikus on automaatne puhastus. See …" at bounding box center [548, 411] width 557 height 43
click at [674, 405] on textarea "Mõistan, samas teistel masinatel meie tootevalikus on automaatne puhastus. See …" at bounding box center [548, 411] width 557 height 43
click at [681, 410] on textarea "Mõistan, samas teistel masinatel meie tootevalikus on automaatne puhastus. See …" at bounding box center [548, 411] width 557 height 43
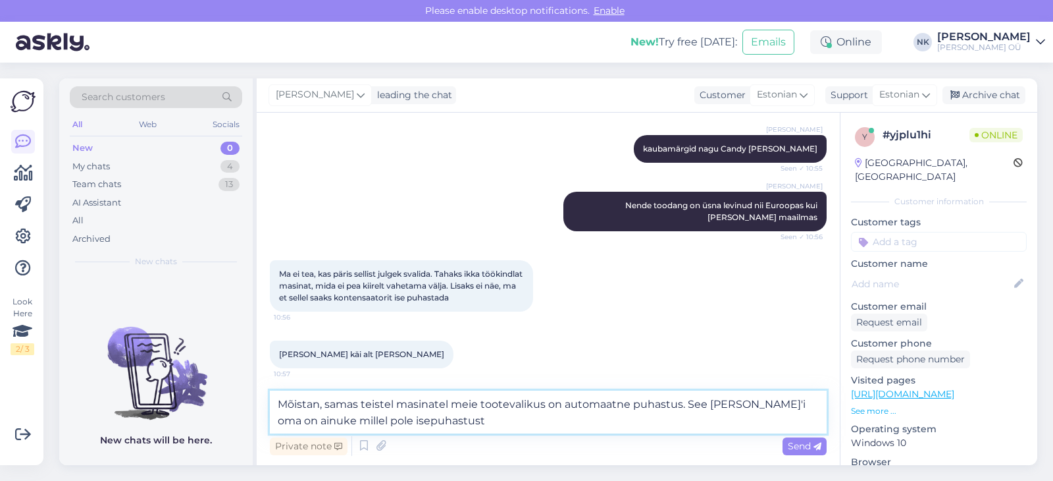
click at [680, 400] on textarea "Mõistan, samas teistel masinatel meie tootevalikus on automaatne puhastus. See …" at bounding box center [548, 411] width 557 height 43
drag, startPoint x: 571, startPoint y: 423, endPoint x: 701, endPoint y: 404, distance: 131.2
click at [701, 404] on textarea "Mõistan, samas teistel masinatel meie tootevalikus on automaatne puhastus või .…" at bounding box center [548, 411] width 557 height 43
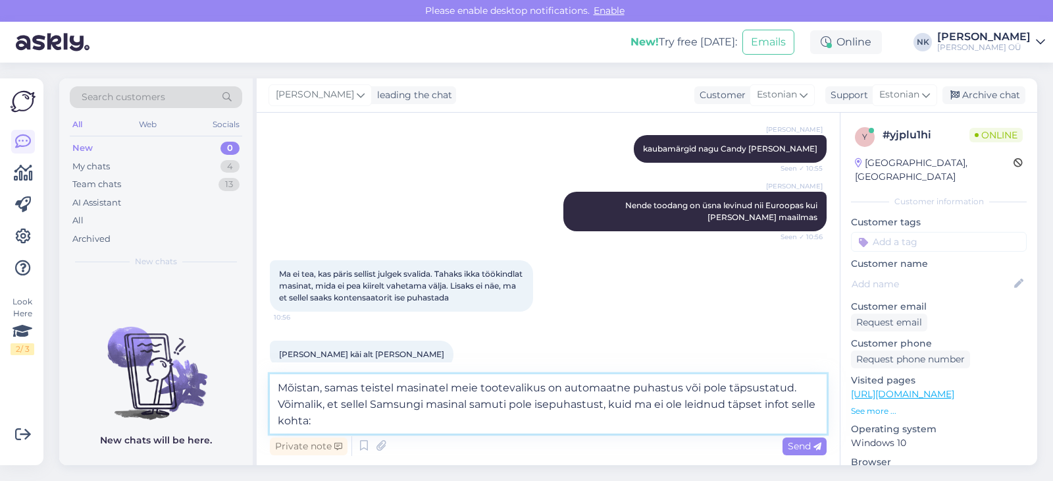
click at [374, 419] on textarea "Mõistan, samas teistel masinatel meie tootevalikus on automaatne puhastus või p…" at bounding box center [548, 403] width 557 height 59
paste textarea "[URL][DOMAIN_NAME]"
type textarea "Mõistan, samas teistel masinatel meie tootevalikus on automaatne puhastus või p…"
click at [701, 385] on textarea "Mõistan, samas teistel masinatel meie tootevalikus on automaatne puhastus või p…" at bounding box center [548, 403] width 557 height 59
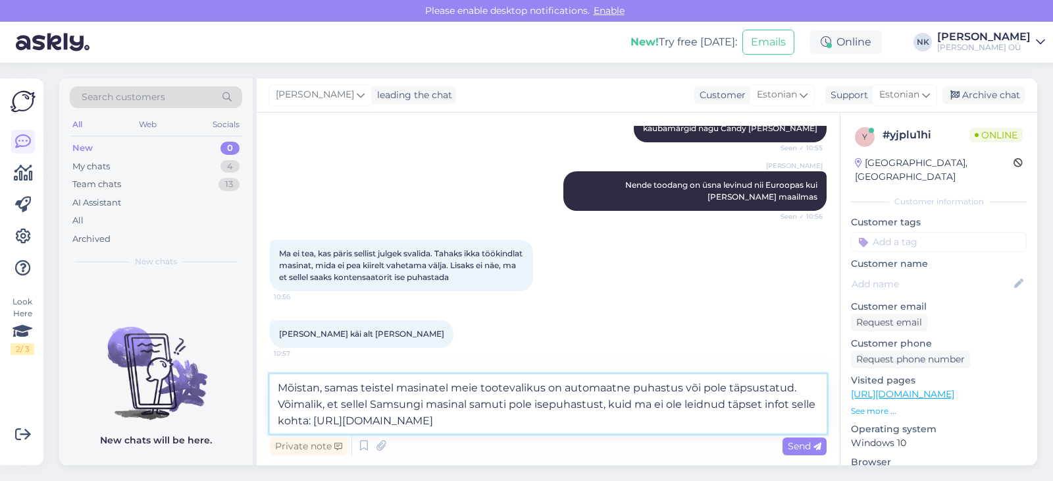
click at [339, 404] on textarea "Mõistan, samas teistel masinatel meie tootevalikus on automaatne puhastus või p…" at bounding box center [548, 403] width 557 height 59
click at [313, 407] on textarea "Mõistan, samas teistel masinatel meie tootevalikus on automaatne puhastus või p…" at bounding box center [548, 403] width 557 height 59
click at [501, 421] on textarea "Mõistan, samas teistel masinatel meie tootevalikus on automaatne puhastus või p…" at bounding box center [548, 403] width 557 height 59
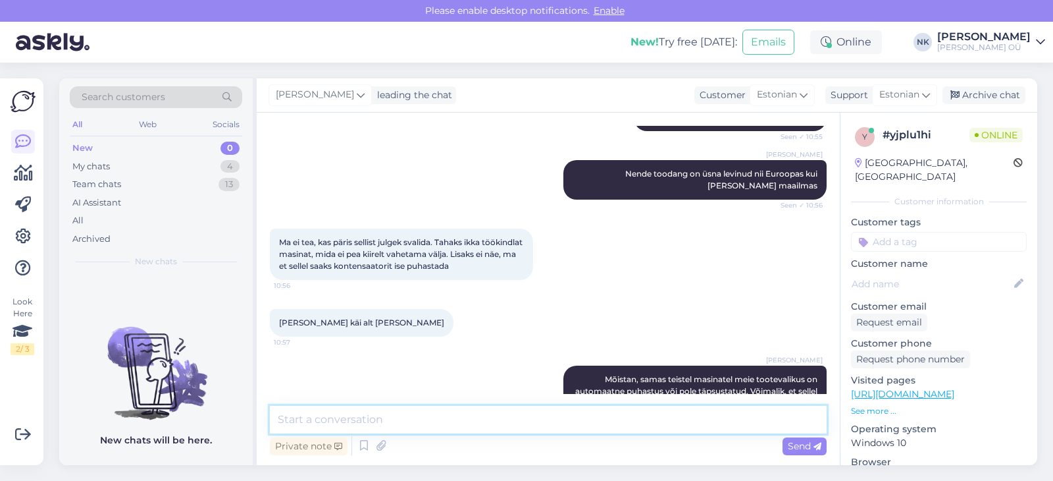
scroll to position [543, 0]
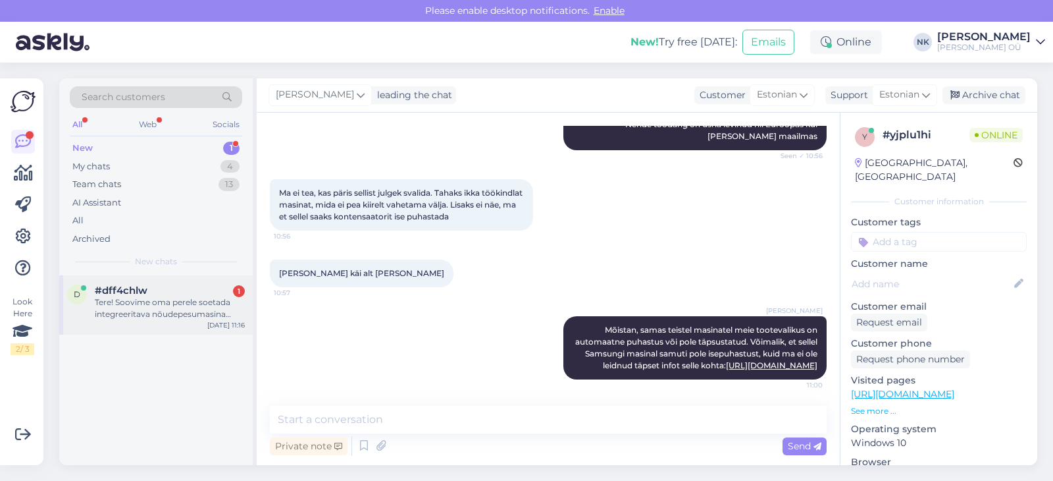
click at [147, 328] on div "d #dff4chlw 1 Tere! Soovime oma perele soetada integreeritava nõudepesumasina n…" at bounding box center [156, 304] width 194 height 59
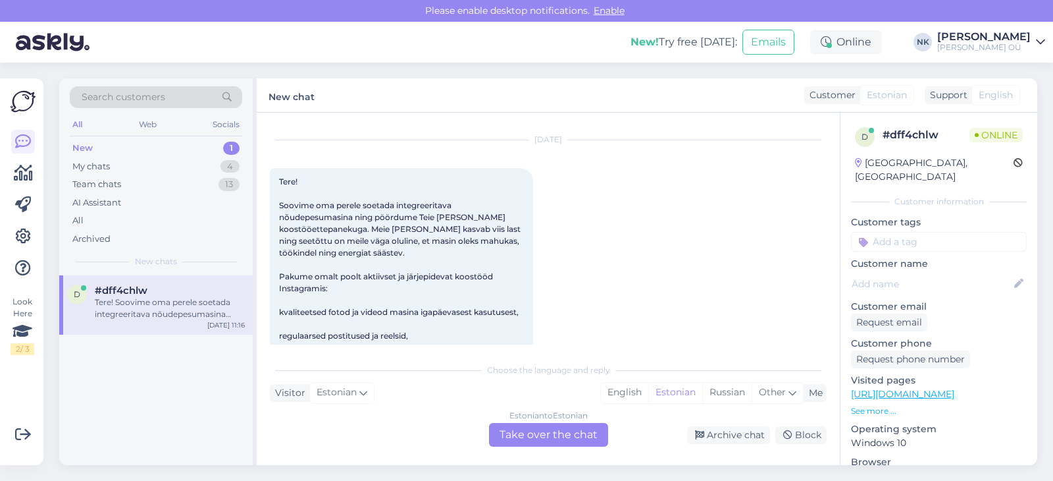
scroll to position [107, 0]
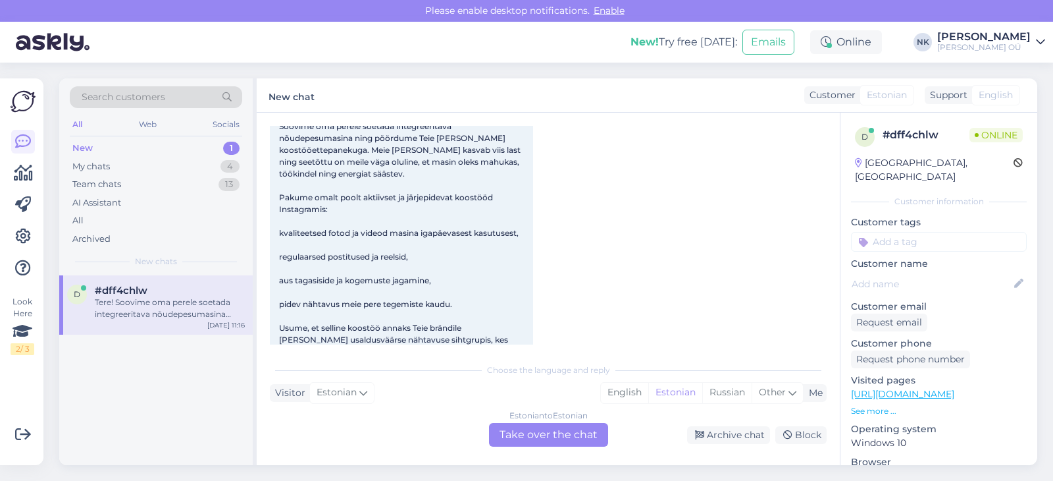
click at [518, 429] on div "Estonian to Estonian Take over the chat" at bounding box center [548, 435] width 119 height 24
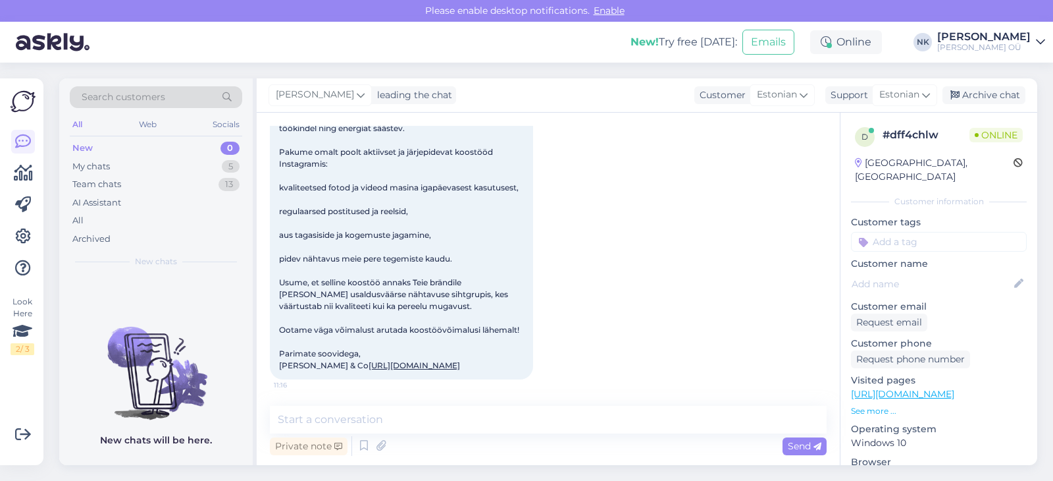
scroll to position [175, 0]
click at [464, 419] on textarea at bounding box center [548, 420] width 557 height 28
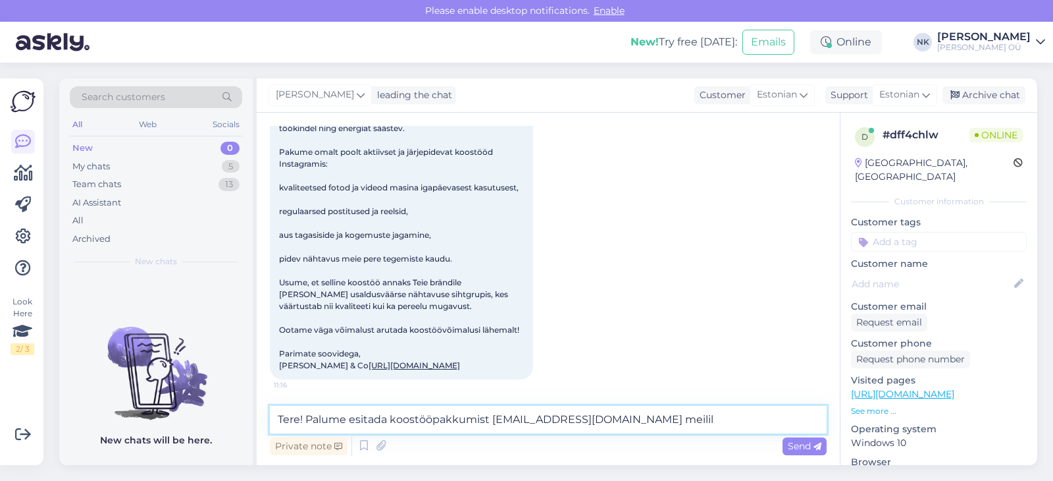
type textarea "Tere! Palume esitada koostööpakkumist [EMAIL_ADDRESS][DOMAIN_NAME] meilile"
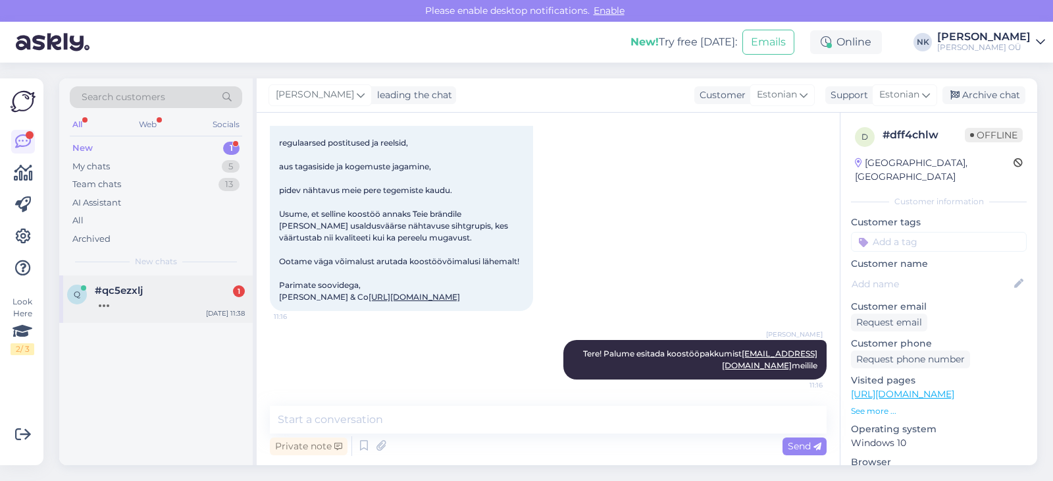
click at [187, 306] on div at bounding box center [170, 302] width 150 height 12
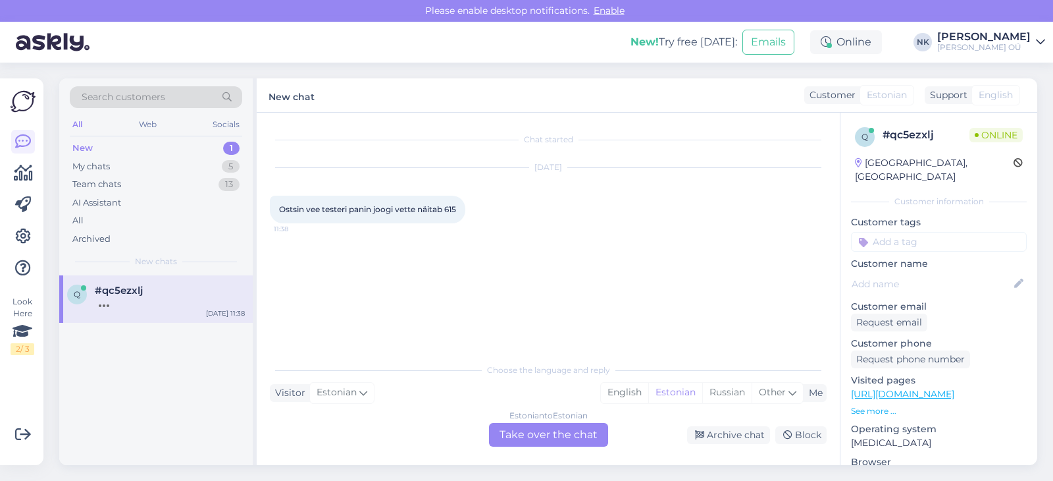
click at [536, 435] on div "Estonian to Estonian Take over the chat" at bounding box center [548, 435] width 119 height 24
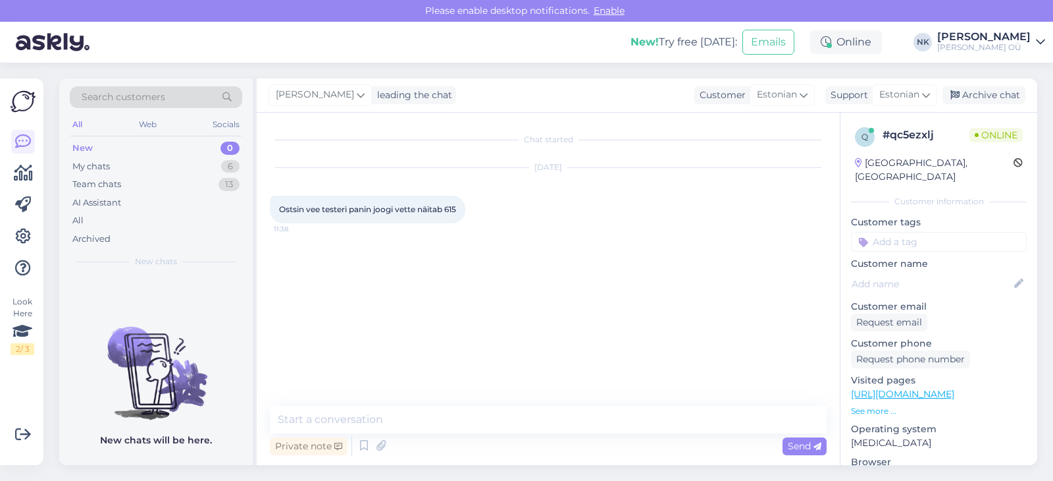
click at [930, 388] on div "Visited pages [URL][DOMAIN_NAME] See more ..." at bounding box center [939, 394] width 176 height 43
click at [934, 388] on link "[URL][DOMAIN_NAME]" at bounding box center [902, 394] width 103 height 12
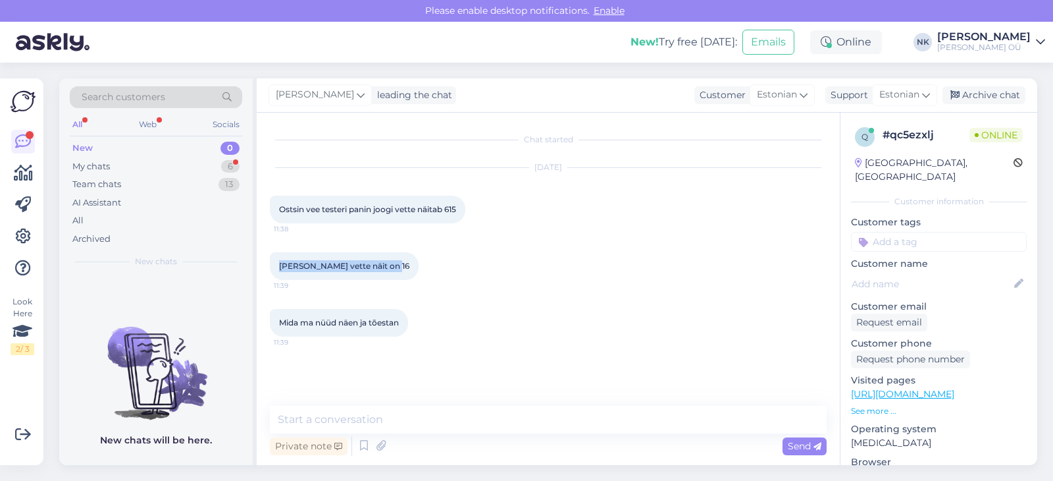
drag, startPoint x: 279, startPoint y: 207, endPoint x: 434, endPoint y: 272, distance: 168.5
click at [434, 272] on div "Chat started [DATE] Ostsin vee testeri panin joogi vette näitab 615 11:38 Panin…" at bounding box center [554, 260] width 569 height 268
copy span "[PERSON_NAME] vette näit on 16"
click at [331, 242] on div "[PERSON_NAME] vette näit on 16 11:39" at bounding box center [548, 266] width 557 height 57
click at [390, 413] on textarea at bounding box center [548, 420] width 557 height 28
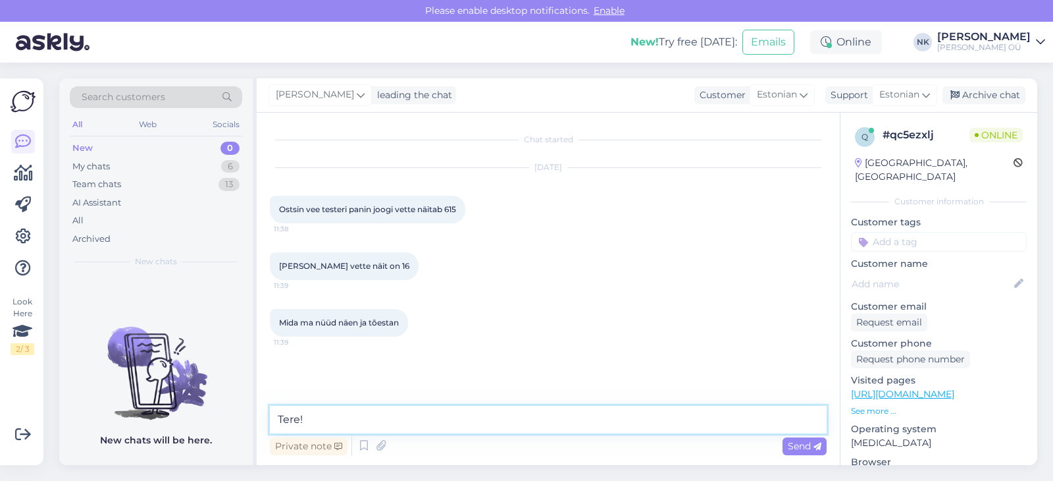
click at [368, 423] on textarea "Tere!" at bounding box center [548, 420] width 557 height 28
click at [337, 418] on textarea "Tere!" at bounding box center [548, 420] width 557 height 28
type textarea "Tere! Kas tegemist on Jura vee"
drag, startPoint x: 446, startPoint y: 423, endPoint x: 132, endPoint y: 438, distance: 315.1
click at [270, 433] on textarea "Tere! Kas tegemist on Jura vee" at bounding box center [548, 420] width 557 height 28
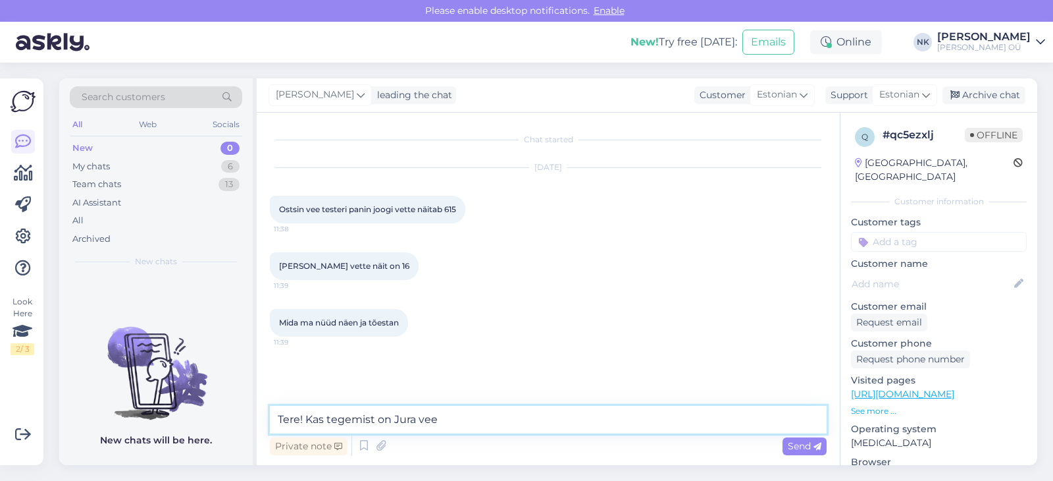
drag, startPoint x: 443, startPoint y: 415, endPoint x: 231, endPoint y: 391, distance: 213.4
click at [270, 406] on textarea "Tere! Kas tegemist on Jura vee" at bounding box center [548, 420] width 557 height 28
click at [981, 103] on div "Archive chat" at bounding box center [984, 95] width 83 height 18
